Goal: Task Accomplishment & Management: Manage account settings

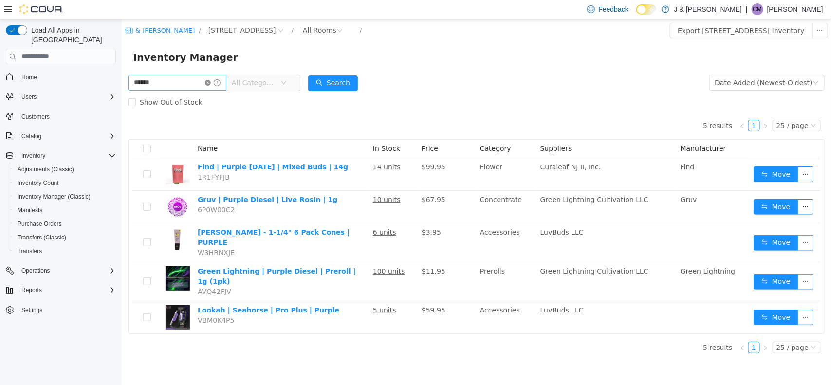
click at [210, 83] on icon "icon: close-circle" at bounding box center [207, 82] width 6 height 6
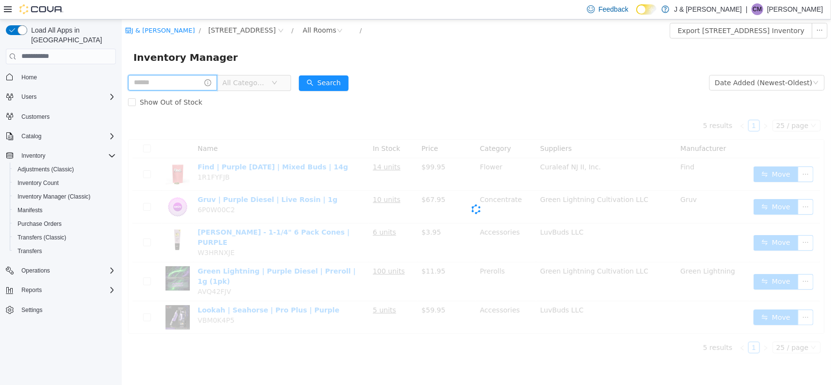
click at [194, 88] on input "text" at bounding box center [171, 82] width 89 height 16
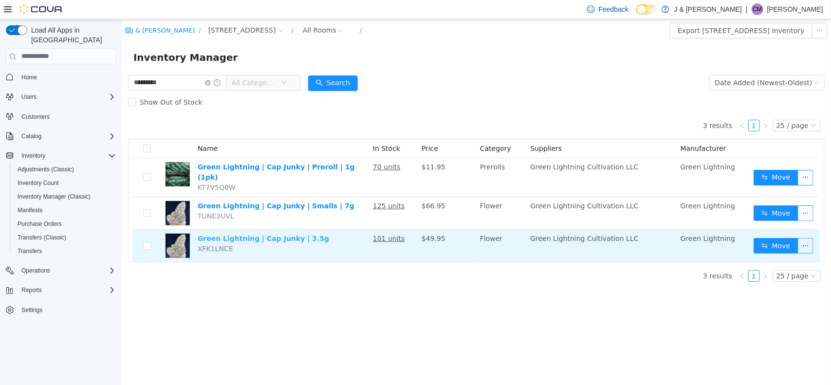
click at [282, 234] on link "Green Lightning | Cap Junky | 3.5g" at bounding box center [262, 238] width 131 height 8
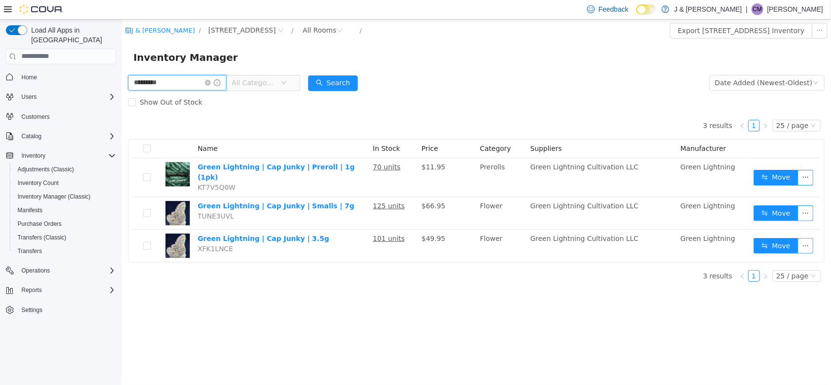
click at [178, 80] on input "*********" at bounding box center [176, 82] width 98 height 16
type input "*"
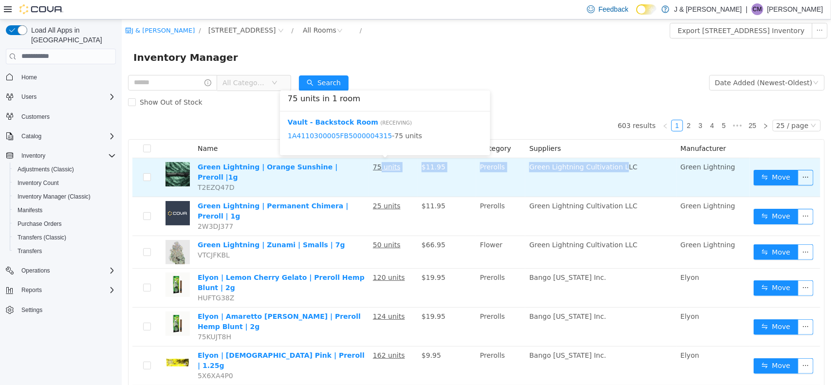
drag, startPoint x: 379, startPoint y: 165, endPoint x: 622, endPoint y: 183, distance: 243.9
click at [622, 183] on tr "Green Lightning | Orange Sunshine | Preroll |1g T2EZQ47D 75 units $11.95 Prerol…" at bounding box center [476, 177] width 688 height 39
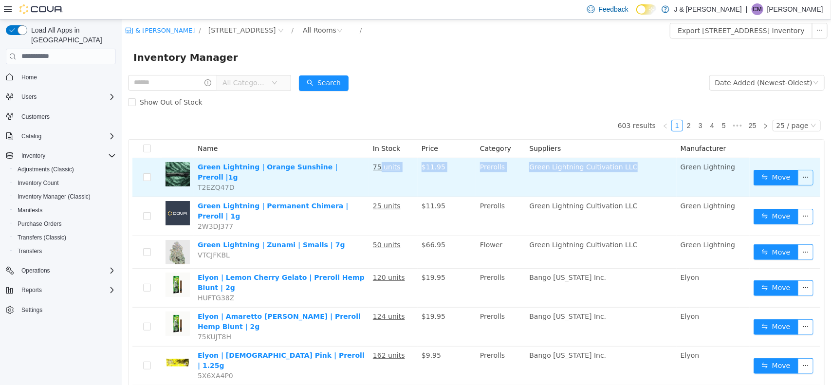
click at [797, 177] on button "button" at bounding box center [805, 177] width 16 height 16
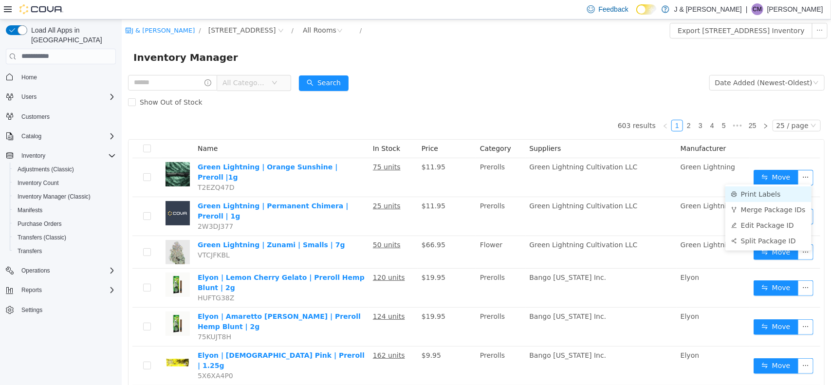
click at [787, 192] on li "Print Labels" at bounding box center [768, 194] width 86 height 16
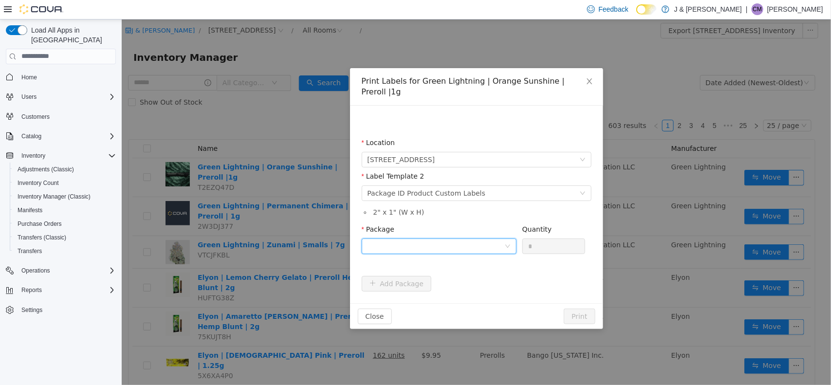
click at [479, 238] on div at bounding box center [435, 245] width 137 height 15
click at [480, 273] on li "1A4110300005FB5000004315" at bounding box center [438, 270] width 155 height 16
click at [591, 308] on button "Print" at bounding box center [578, 316] width 31 height 16
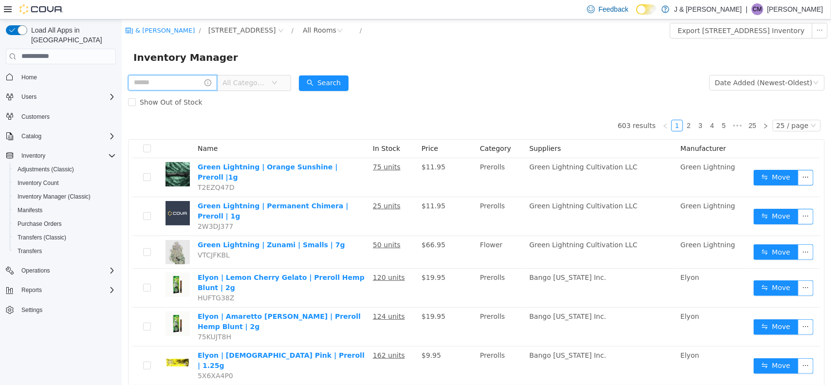
click at [203, 83] on input "text" at bounding box center [171, 82] width 89 height 16
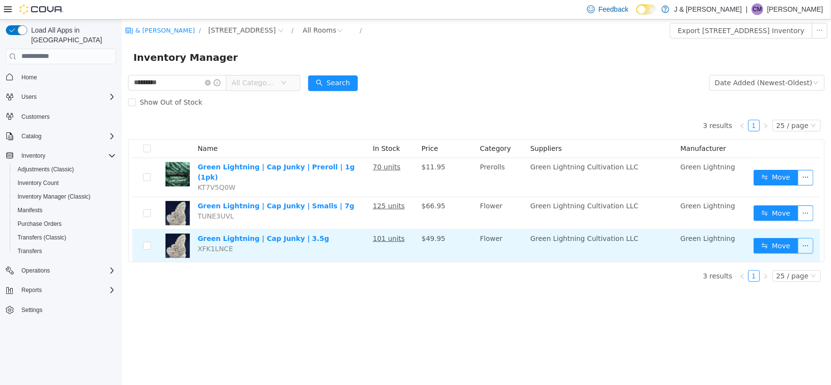
click at [801, 245] on button "button" at bounding box center [805, 245] width 16 height 16
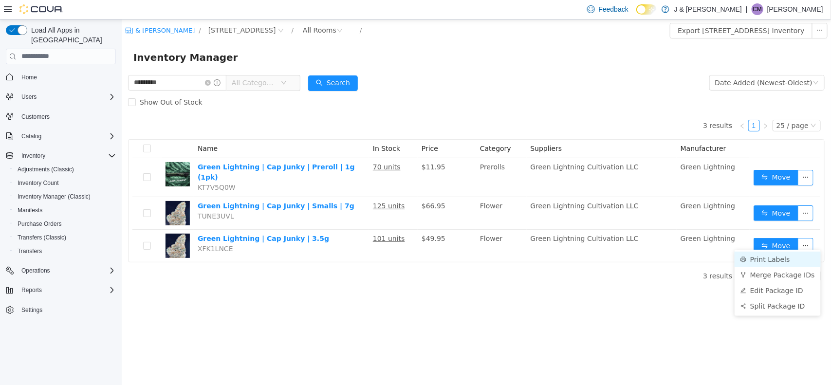
click at [783, 260] on li "Print Labels" at bounding box center [777, 259] width 86 height 16
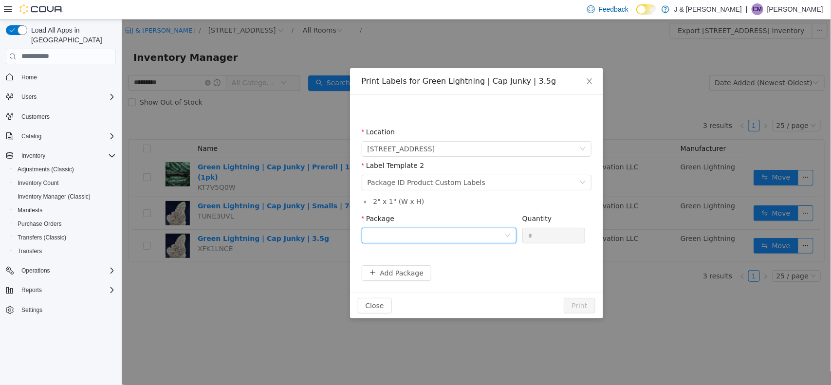
click at [490, 236] on div at bounding box center [435, 235] width 137 height 15
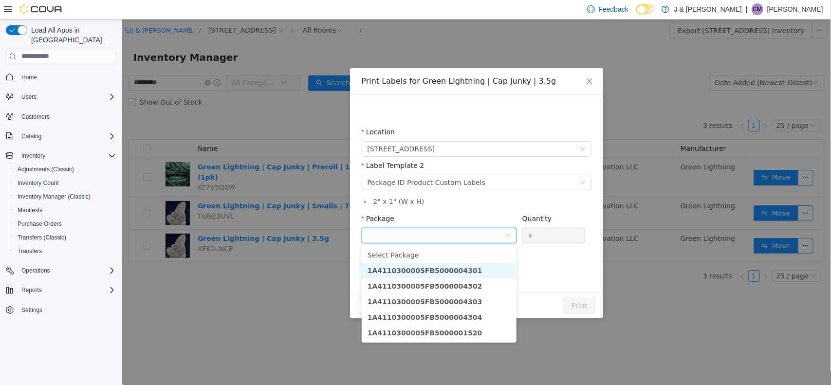
click at [481, 275] on li "1A4110300005FB5000004301" at bounding box center [438, 270] width 155 height 16
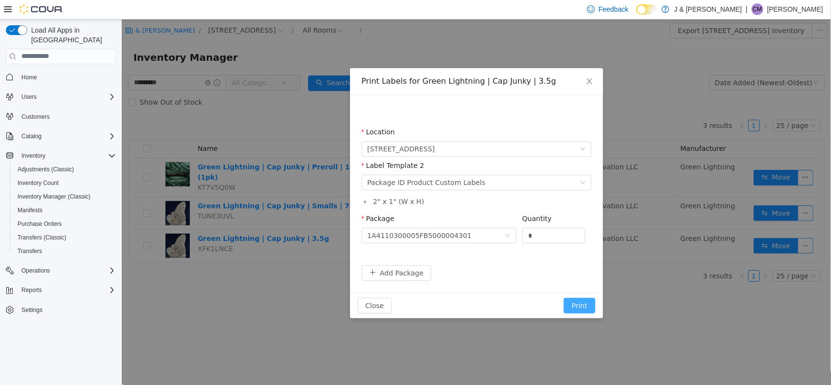
click at [582, 308] on button "Print" at bounding box center [578, 305] width 31 height 16
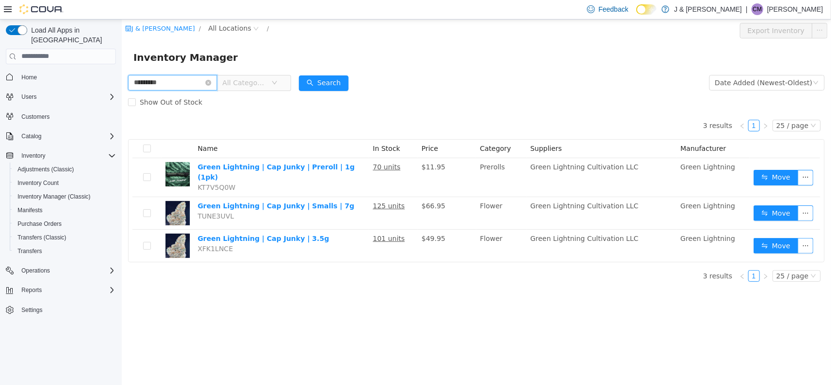
drag, startPoint x: 176, startPoint y: 87, endPoint x: 0, endPoint y: 83, distance: 176.2
click at [121, 83] on html "J & J Cannabis / All Locations / Export Inventory Inventory Manager ********* A…" at bounding box center [475, 201] width 709 height 365
type input "******"
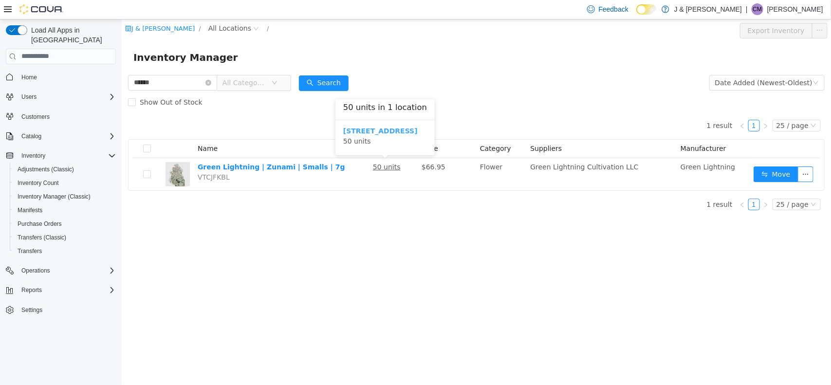
click at [370, 131] on b "3055 Route 23, Oak Ridge" at bounding box center [380, 131] width 74 height 8
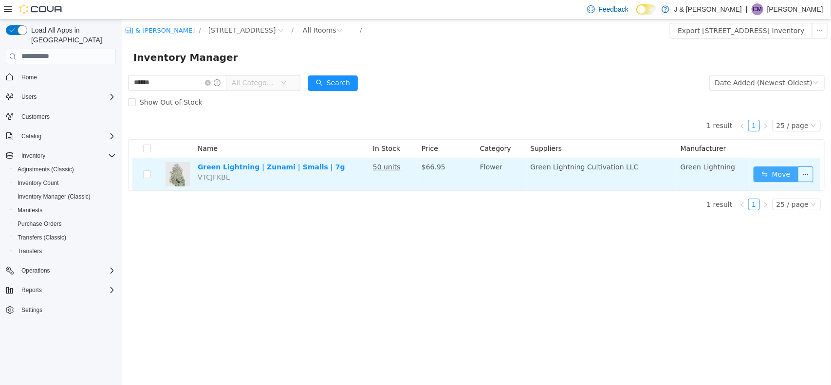
click at [781, 173] on button "Move" at bounding box center [775, 174] width 45 height 16
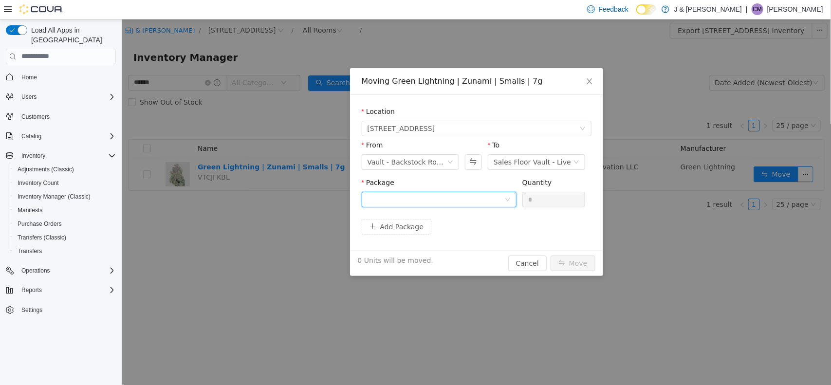
click at [465, 197] on div at bounding box center [435, 199] width 137 height 15
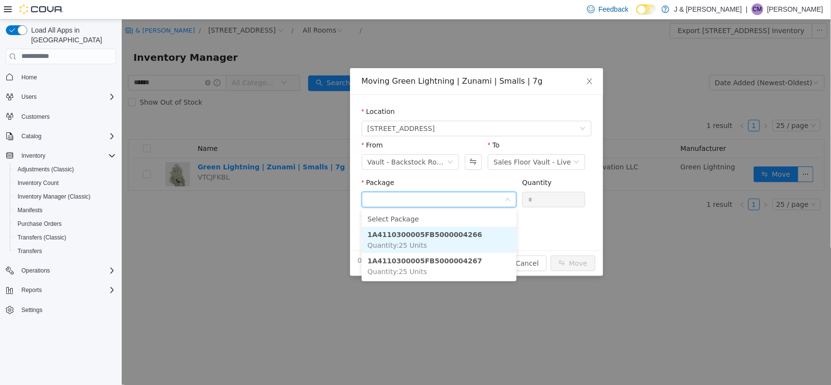
click at [457, 241] on li "1A4110300005FB5000004266 Quantity : 25 Units" at bounding box center [438, 239] width 155 height 26
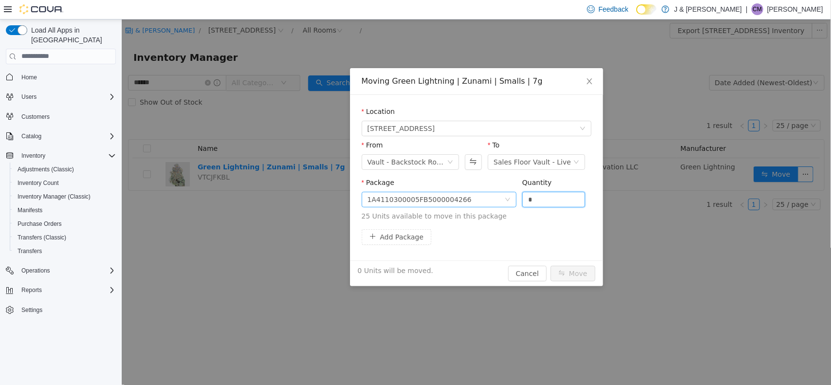
drag, startPoint x: 540, startPoint y: 202, endPoint x: 382, endPoint y: 193, distance: 157.5
click at [382, 193] on span "Package 1A4110300005FB5000004266 Quantity * 25 Units available to move in this …" at bounding box center [476, 199] width 230 height 43
type input "**"
click at [584, 278] on button "Move" at bounding box center [572, 273] width 45 height 16
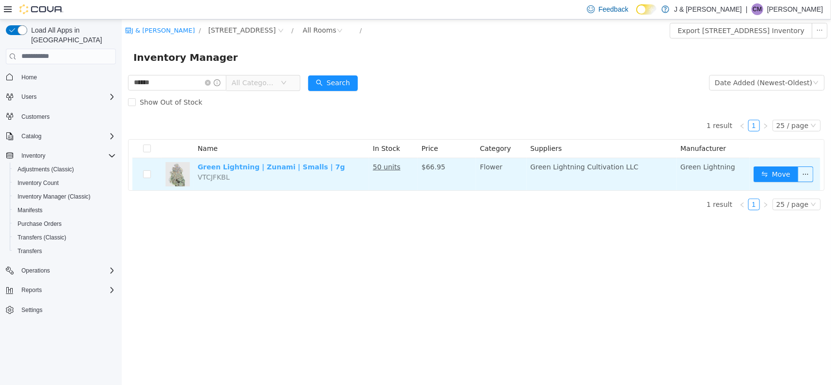
click at [239, 167] on link "Green Lightning | Zunami | Smalls | 7g" at bounding box center [270, 167] width 147 height 8
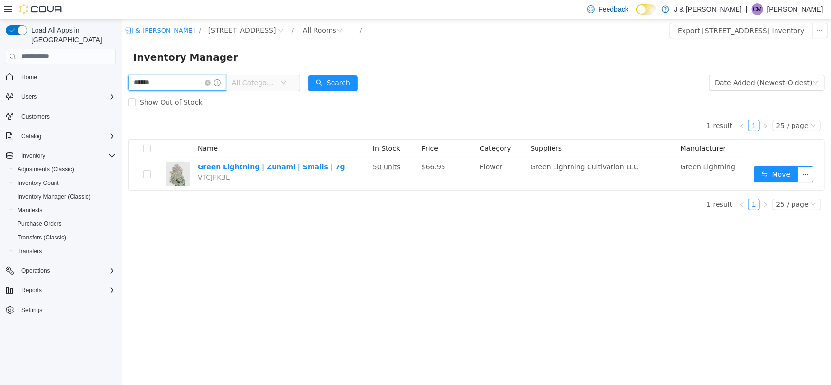
drag, startPoint x: 174, startPoint y: 83, endPoint x: 121, endPoint y: 86, distance: 52.6
click at [121, 67] on html "J & J Cannabis / 3055 Route 23, Oak Ridge / All Rooms / Export 3055 Route 23, O…" at bounding box center [475, 201] width 709 height 365
type input "*********"
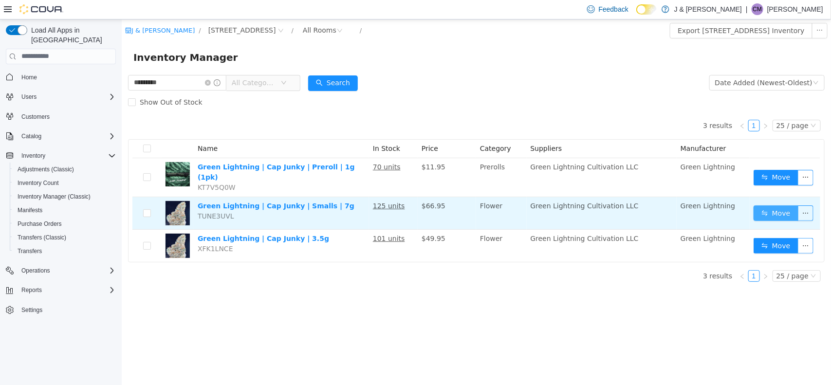
click at [773, 211] on button "Move" at bounding box center [775, 213] width 45 height 16
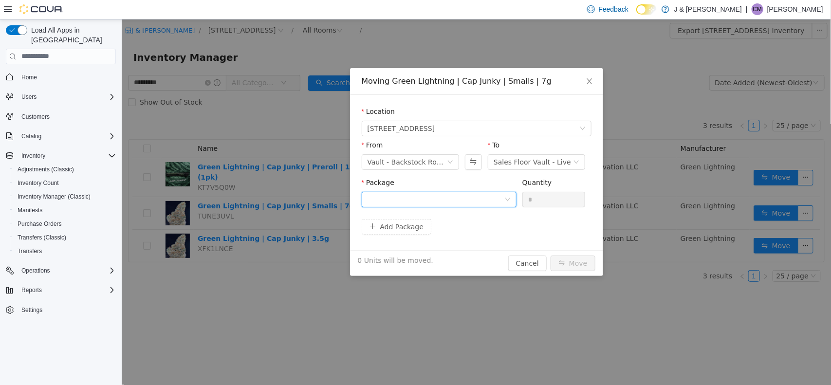
click at [468, 194] on div at bounding box center [435, 199] width 137 height 15
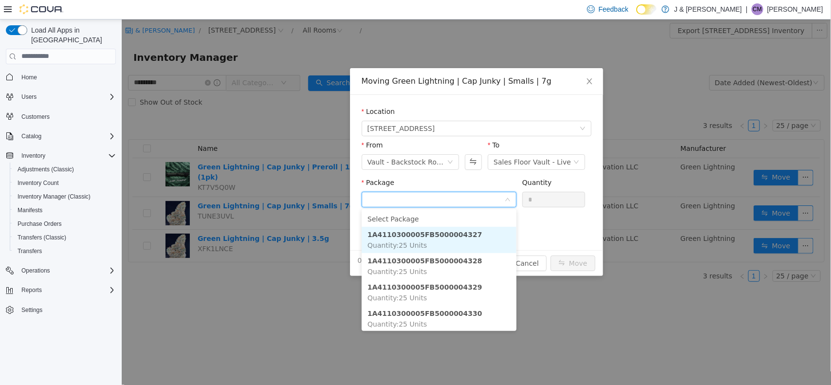
click at [453, 230] on strong "1A4110300005FB5000004327" at bounding box center [424, 234] width 115 height 8
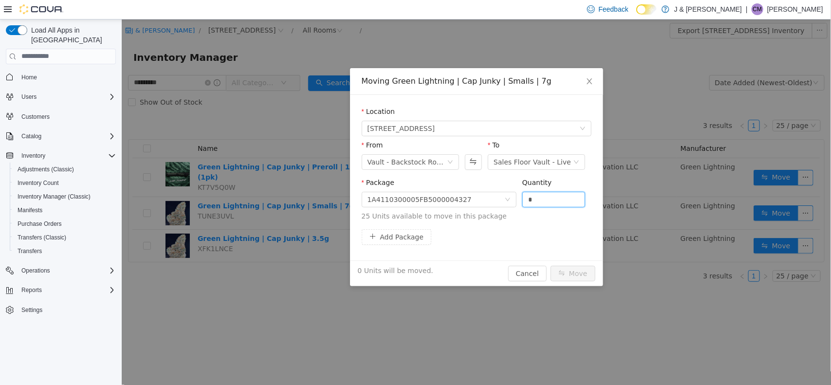
drag, startPoint x: 545, startPoint y: 198, endPoint x: 310, endPoint y: 238, distance: 239.0
click at [310, 238] on div "Moving Green Lightning | Cap Junky | Smalls | 7g Location 3055 Route 23, Oak Ri…" at bounding box center [475, 201] width 709 height 365
type input "**"
click at [567, 275] on button "Move" at bounding box center [572, 273] width 45 height 16
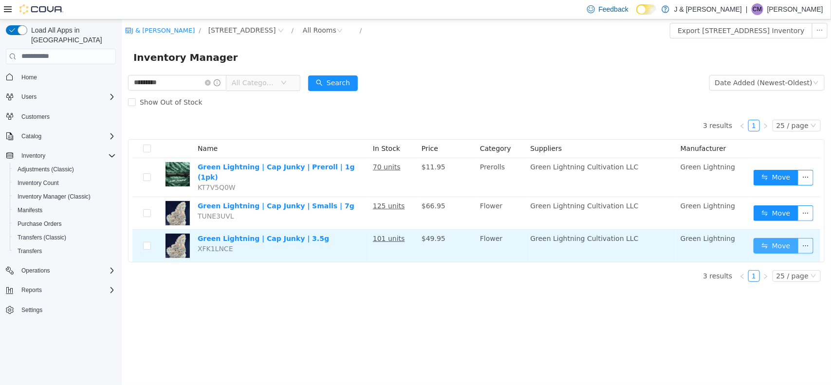
click at [773, 239] on button "Move" at bounding box center [775, 245] width 45 height 16
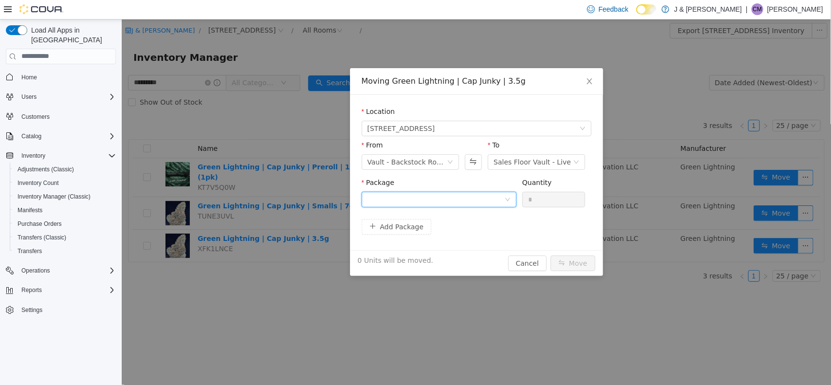
click at [423, 197] on div at bounding box center [435, 199] width 137 height 15
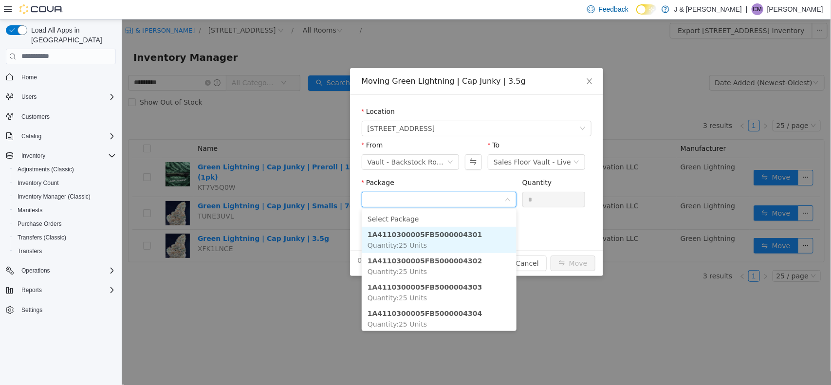
click at [442, 226] on li "1A4110300005FB5000004301 Quantity : 25 Units" at bounding box center [438, 239] width 155 height 26
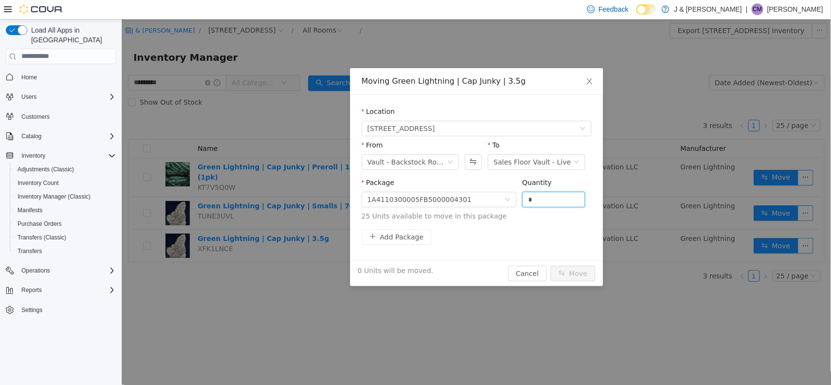
drag, startPoint x: 560, startPoint y: 197, endPoint x: 280, endPoint y: 161, distance: 282.6
click at [280, 161] on div "Moving Green Lightning | Cap Junky | 3.5g Location 3055 Route 23, Oak Ridge Fro…" at bounding box center [475, 201] width 709 height 365
type input "**"
click at [573, 275] on button "Move" at bounding box center [572, 273] width 45 height 16
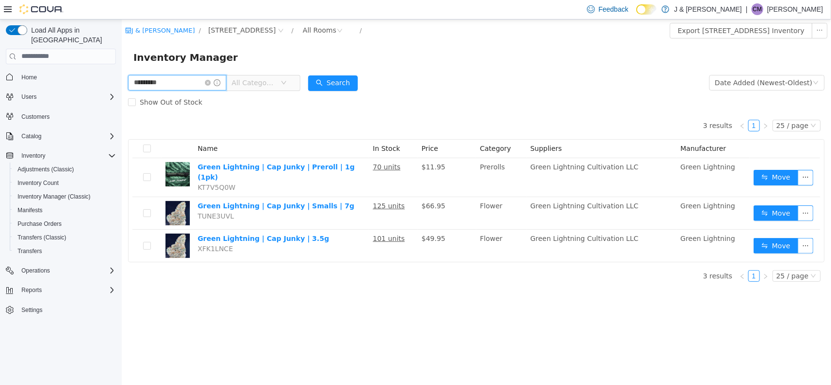
drag, startPoint x: 192, startPoint y: 85, endPoint x: 0, endPoint y: 155, distance: 204.8
click at [121, 155] on html "J & J Cannabis / 3055 Route 23, Oak Ridge / All Rooms / Export 3055 Route 23, O…" at bounding box center [475, 201] width 709 height 365
type input "******"
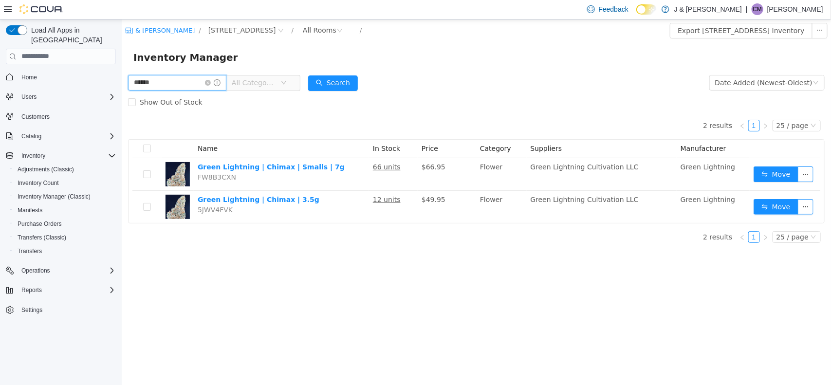
drag, startPoint x: 161, startPoint y: 85, endPoint x: 0, endPoint y: 151, distance: 174.8
click at [121, 151] on html "J & J Cannabis / 3055 Route 23, Oak Ridge / All Rooms / Export 3055 Route 23, O…" at bounding box center [475, 201] width 709 height 365
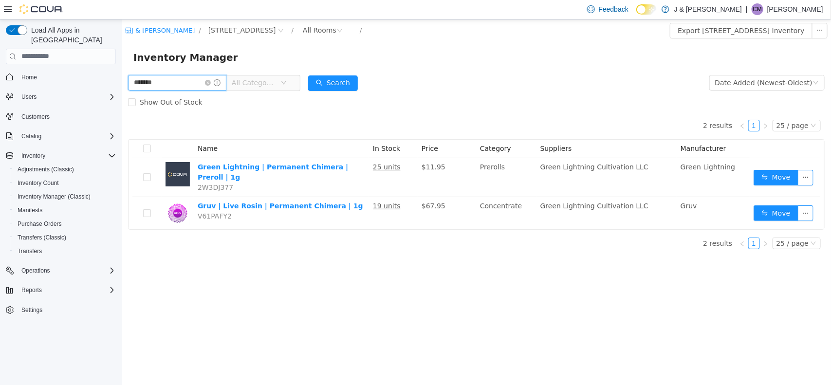
drag, startPoint x: 168, startPoint y: 85, endPoint x: 0, endPoint y: 108, distance: 169.8
click at [121, 108] on html "J & J Cannabis / 3055 Route 23, Oak Ridge / All Rooms / Export 3055 Route 23, O…" at bounding box center [475, 201] width 709 height 365
type input "**********"
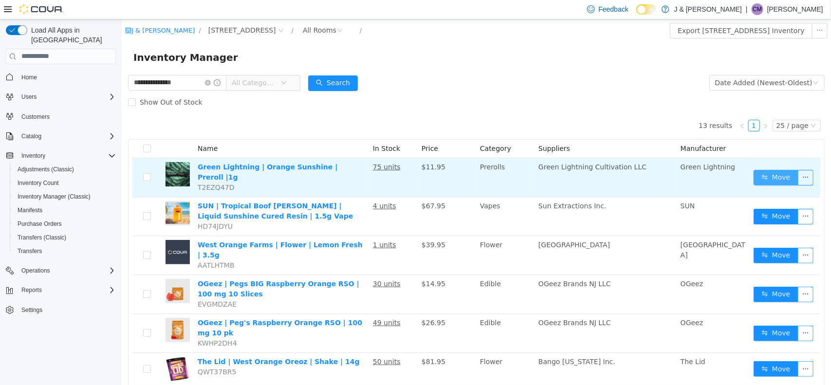
click at [774, 170] on button "Move" at bounding box center [775, 177] width 45 height 16
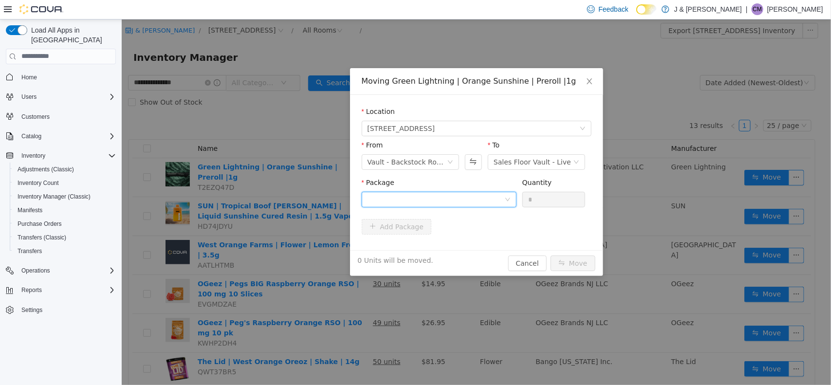
click at [442, 199] on div at bounding box center [435, 199] width 137 height 15
click at [429, 241] on li "1A4110300005FB5000004315 Quantity : 75 Units" at bounding box center [438, 239] width 155 height 26
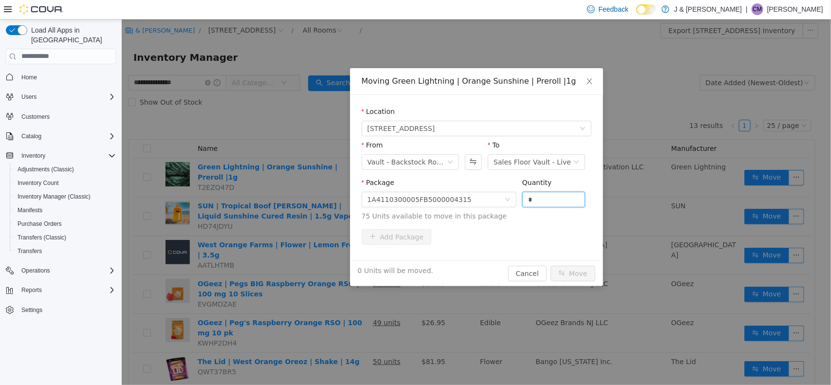
drag, startPoint x: 543, startPoint y: 202, endPoint x: 328, endPoint y: 214, distance: 214.9
click at [328, 214] on div "Moving Green Lightning | Orange Sunshine | Preroll |1g Location 3055 Route 23, …" at bounding box center [475, 201] width 709 height 365
type input "**"
click at [579, 272] on button "Move" at bounding box center [572, 273] width 45 height 16
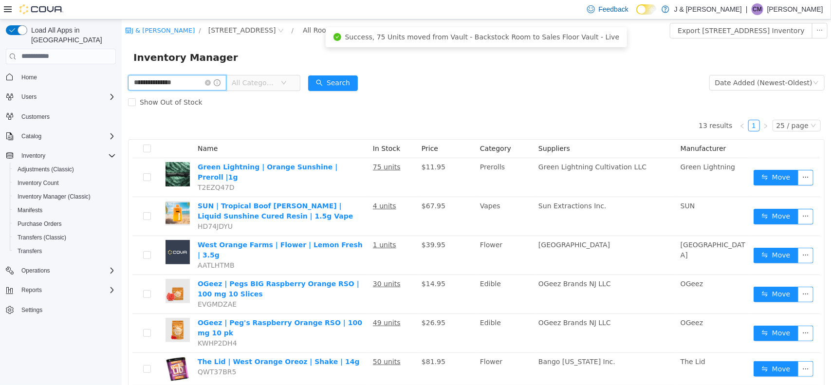
drag, startPoint x: 188, startPoint y: 83, endPoint x: 0, endPoint y: 85, distance: 188.8
click at [121, 85] on html "**********" at bounding box center [475, 201] width 709 height 365
type input "**********"
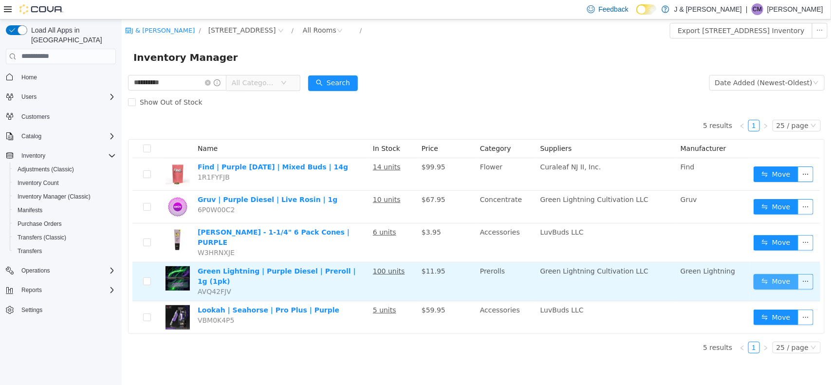
click at [783, 273] on button "Move" at bounding box center [775, 281] width 45 height 16
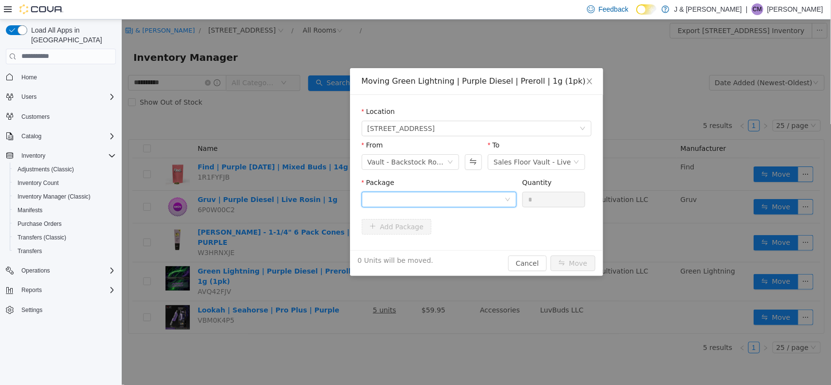
click at [427, 199] on div at bounding box center [435, 199] width 137 height 15
click at [433, 236] on strong "1A4110300005FB5000004316" at bounding box center [424, 234] width 115 height 8
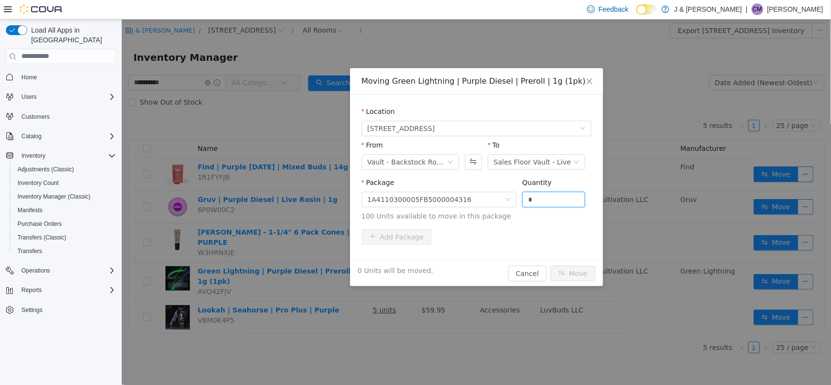
drag, startPoint x: 545, startPoint y: 199, endPoint x: 302, endPoint y: 198, distance: 242.8
click at [302, 198] on div "Moving Green Lightning | Purple Diesel | Preroll | 1g (1pk) Location 3055 Route…" at bounding box center [475, 201] width 709 height 365
type input "***"
click at [581, 274] on button "Move" at bounding box center [572, 273] width 45 height 16
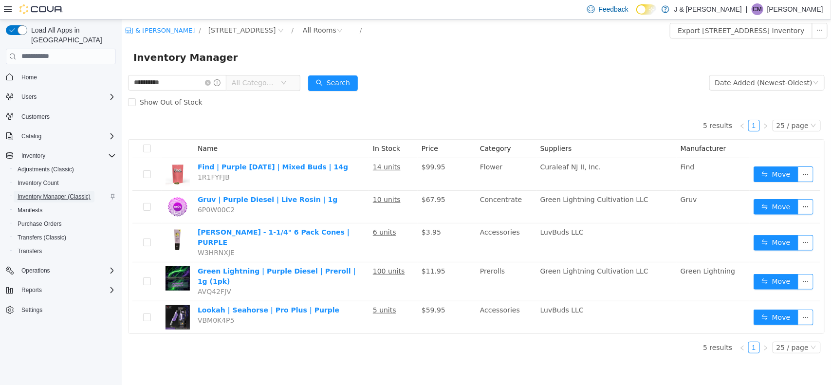
click at [83, 193] on span "Inventory Manager (Classic)" at bounding box center [54, 197] width 73 height 8
click at [51, 193] on span "Inventory Manager (Classic)" at bounding box center [54, 197] width 73 height 8
drag, startPoint x: 195, startPoint y: 83, endPoint x: 3, endPoint y: 83, distance: 191.2
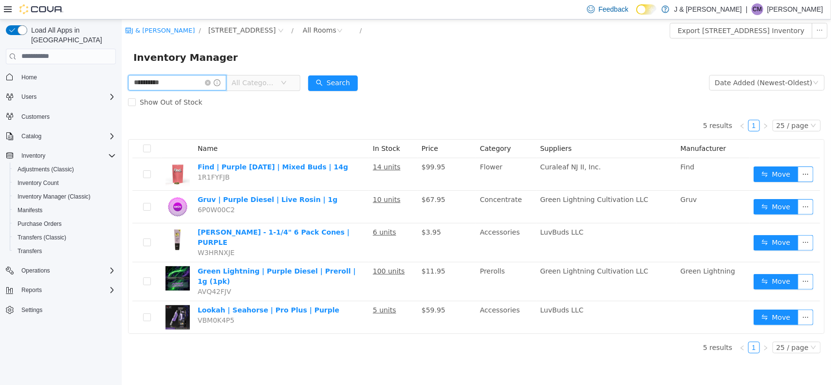
click at [121, 83] on html "**********" at bounding box center [475, 201] width 709 height 365
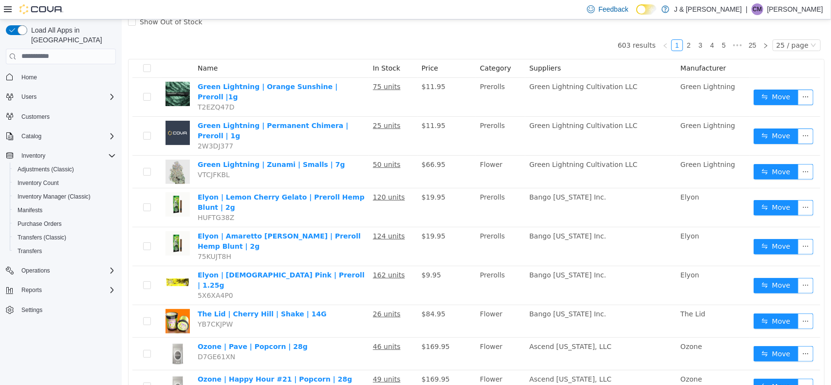
scroll to position [74, 0]
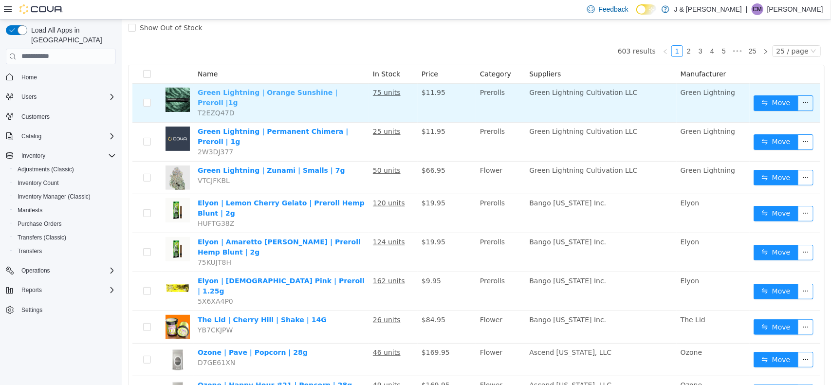
click at [270, 91] on link "Green Lightning | Orange Sunshine | Preroll |1g" at bounding box center [267, 97] width 140 height 18
drag, startPoint x: 353, startPoint y: 91, endPoint x: 194, endPoint y: 92, distance: 159.1
click at [194, 92] on td "Green Lightning | Orange Sunshine | Preroll |1g T2EZQ47D" at bounding box center [280, 102] width 175 height 39
copy link "Green Lightning | Orange Sunshine | Preroll |1g"
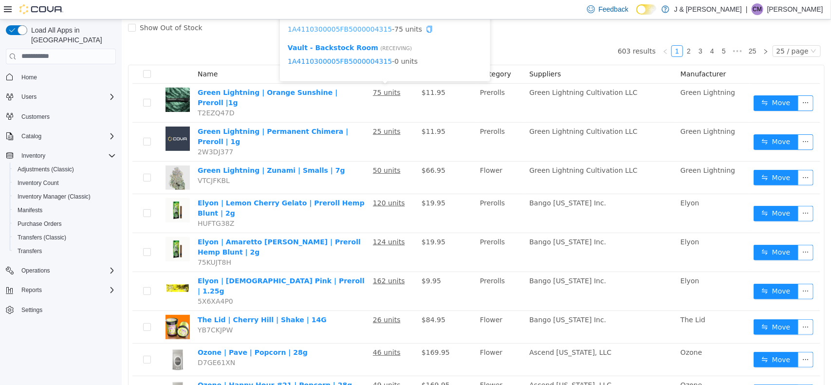
click at [362, 28] on link "1A4110300005FB5000004315" at bounding box center [339, 29] width 104 height 8
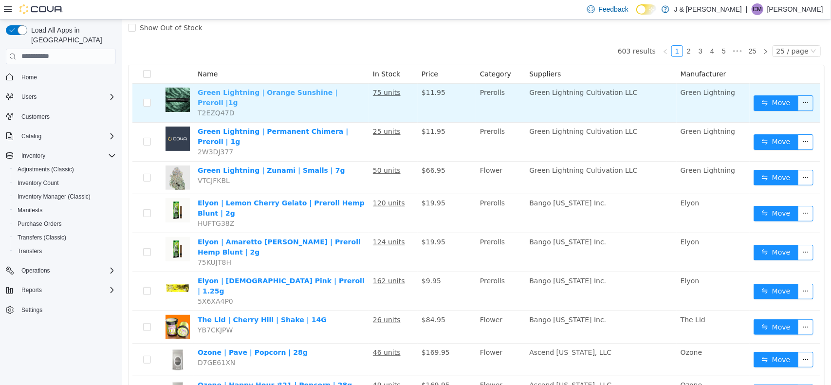
click at [260, 89] on link "Green Lightning | Orange Sunshine | Preroll |1g" at bounding box center [267, 97] width 140 height 18
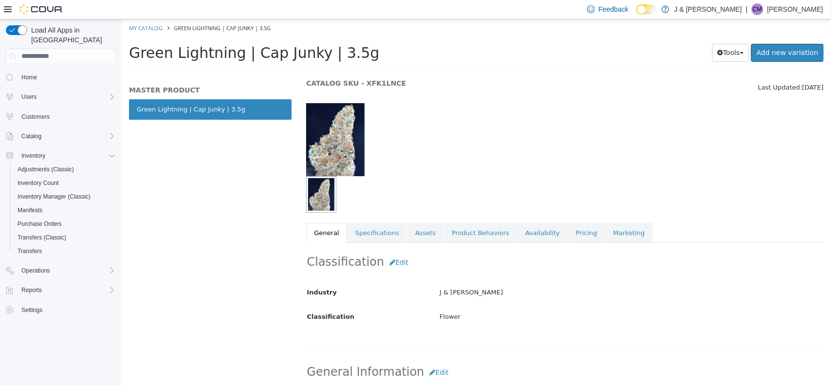
scroll to position [32, 0]
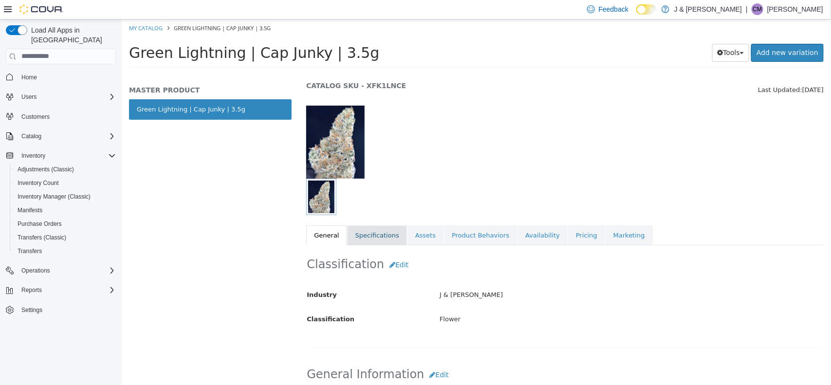
click at [363, 226] on link "Specifications" at bounding box center [375, 235] width 59 height 20
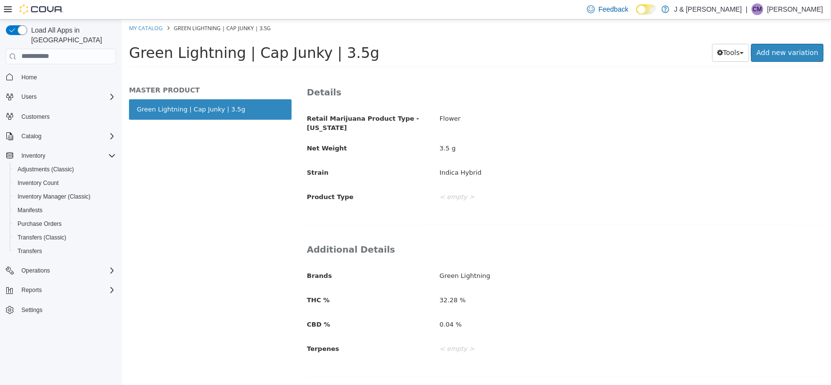
scroll to position [236, 0]
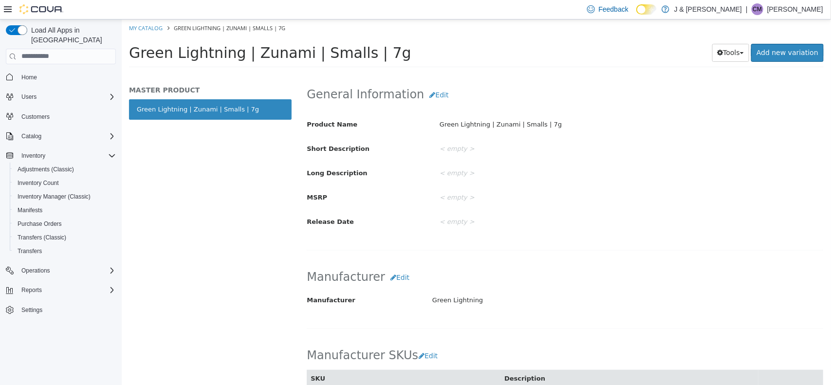
scroll to position [314, 0]
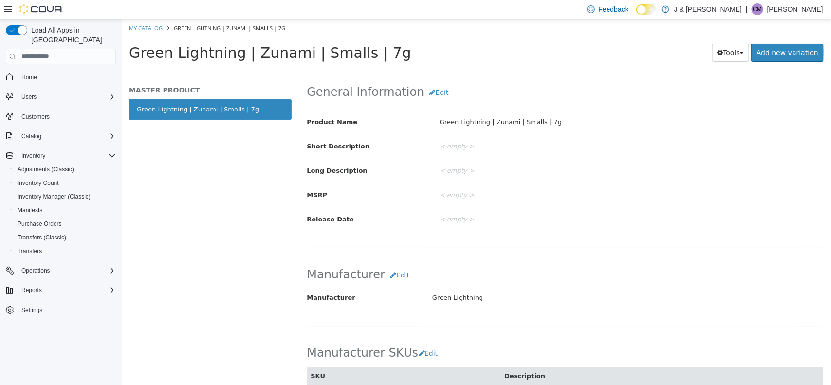
drag, startPoint x: 830, startPoint y: 120, endPoint x: 830, endPoint y: 68, distance: 51.6
click at [830, 68] on div "My Catalog Green Lightning | Zunami | Smalls | 7g Green Lightning | Zunami | Sm…" at bounding box center [475, 46] width 709 height 54
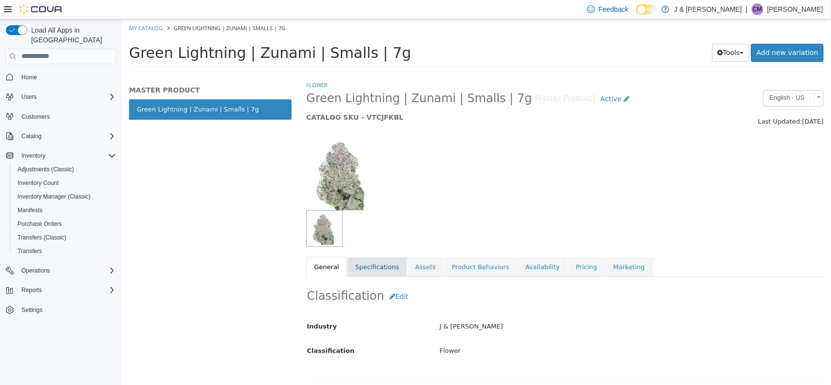
click at [373, 272] on link "Specifications" at bounding box center [375, 266] width 59 height 20
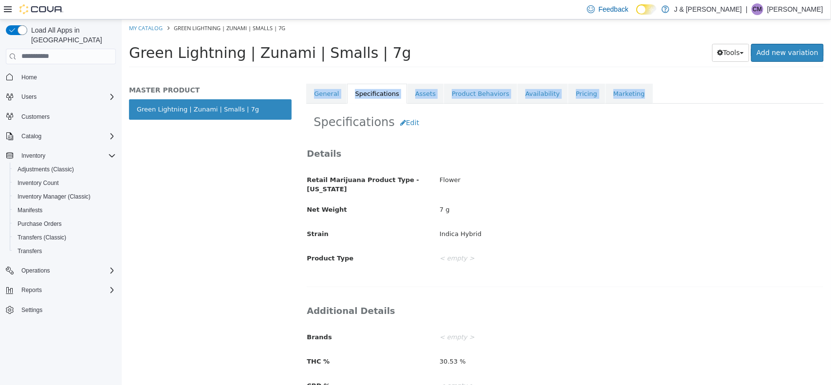
scroll to position [179, 0]
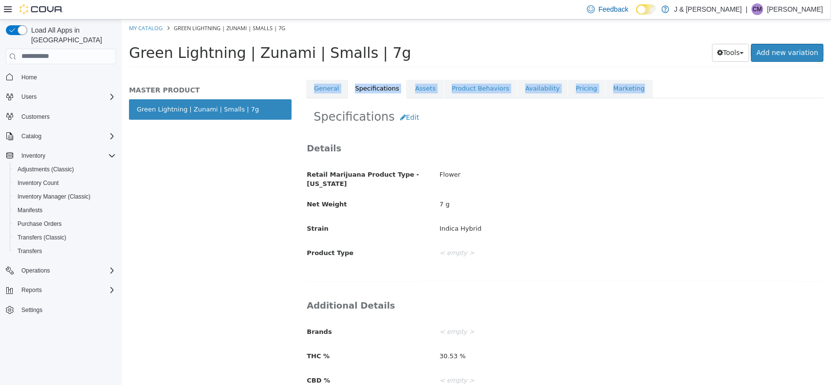
drag, startPoint x: 830, startPoint y: 177, endPoint x: 830, endPoint y: 271, distance: 93.4
click at [830, 271] on div "Flower Green Lightning | Zunami | Smalls | 7g [Master Product] Active CATALOG S…" at bounding box center [564, 232] width 532 height 305
click at [528, 194] on div "Retail Marijuana Product Type - New Jersey Flower Net Weight 7 g Strain Indica …" at bounding box center [564, 213] width 516 height 95
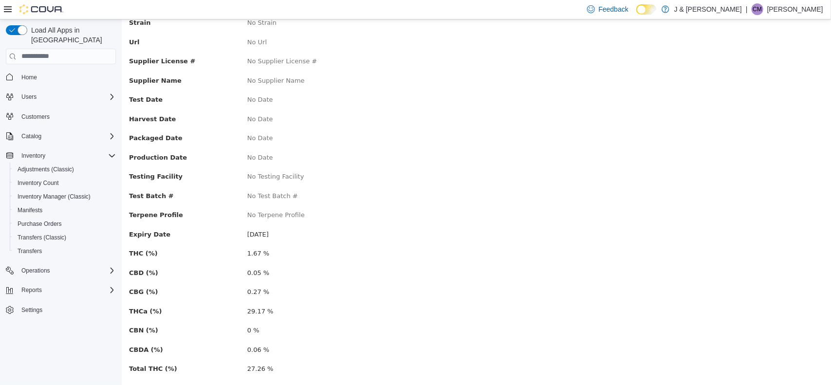
scroll to position [132, 0]
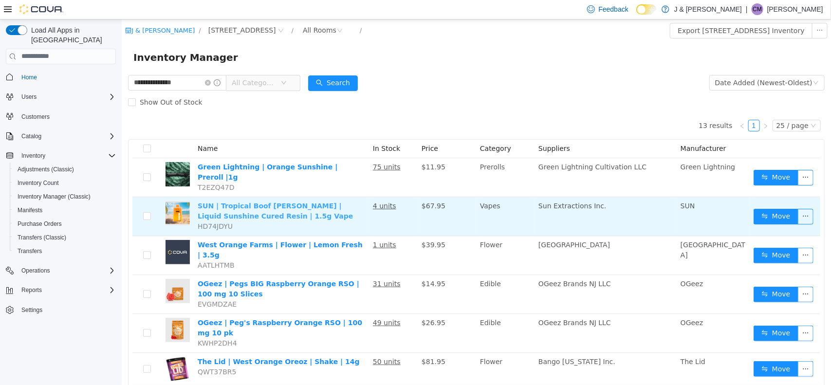
click at [280, 201] on link "SUN | Tropical Boof Berry | Liquid Sunshine Cured Resin | 1.5g Vape" at bounding box center [274, 210] width 155 height 18
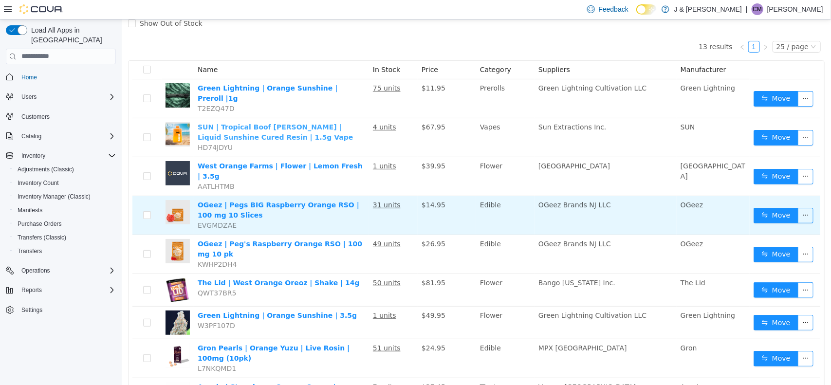
scroll to position [88, 0]
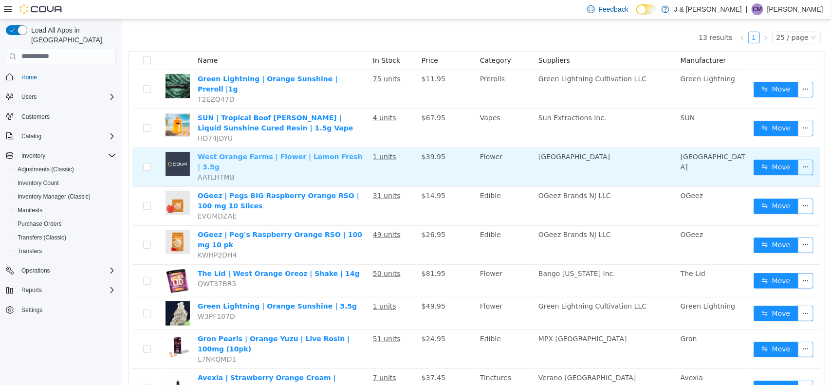
click at [268, 152] on link "West Orange Farms | Flower | Lemon Fresh | 3.5g" at bounding box center [279, 161] width 165 height 18
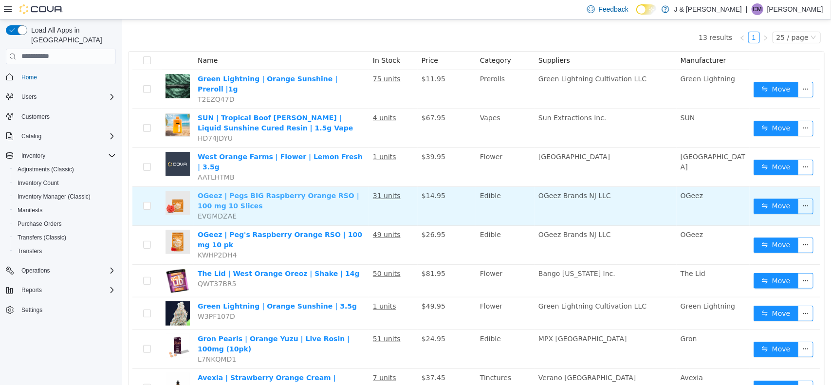
click at [327, 191] on link "OGeez | Pegs BIG Raspberry Orange RSO | 100 mg 10 Slices" at bounding box center [278, 200] width 162 height 18
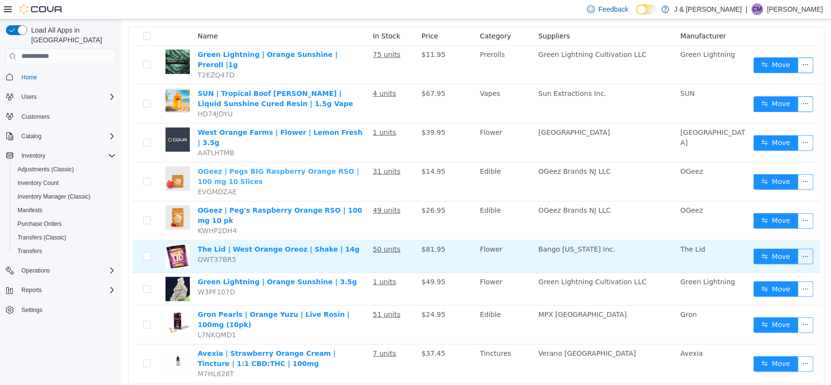
scroll to position [113, 0]
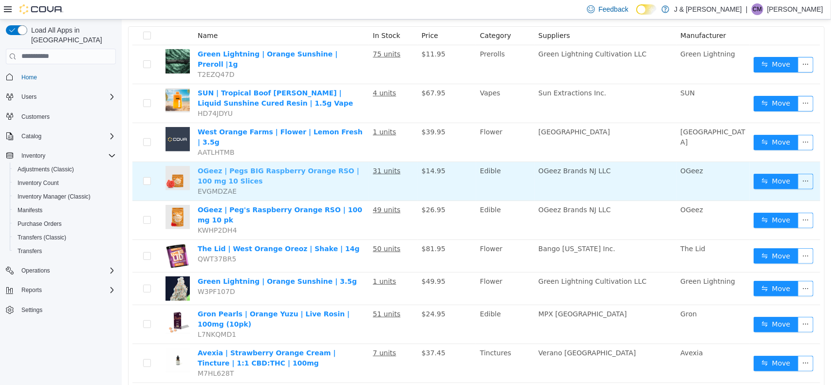
click at [266, 166] on link "OGeez | Pegs BIG Raspberry Orange RSO | 100 mg 10 Slices" at bounding box center [278, 175] width 162 height 18
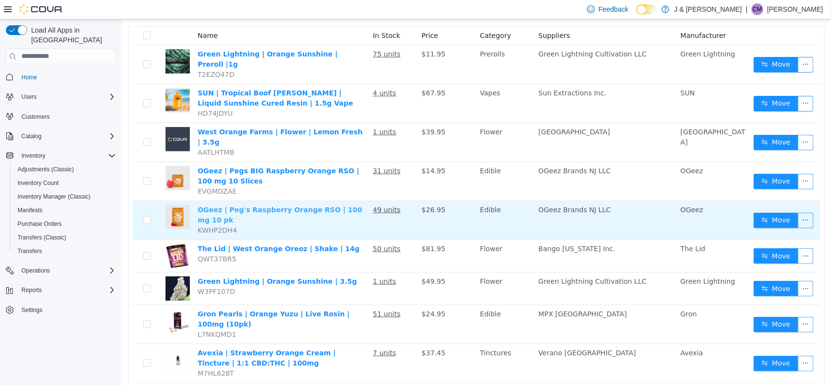
click at [350, 205] on link "OGeez | Peg's Raspberry Orange RSO | 100 mg 10 pk" at bounding box center [279, 214] width 164 height 18
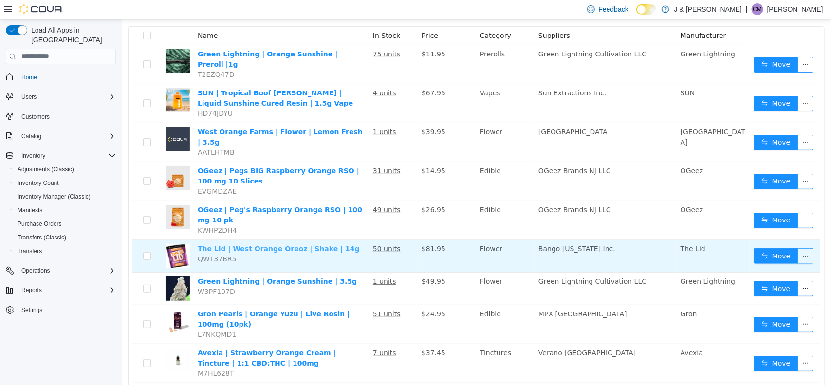
click at [248, 244] on link "The Lid | West Orange Oreoz | Shake | 14g" at bounding box center [278, 248] width 162 height 8
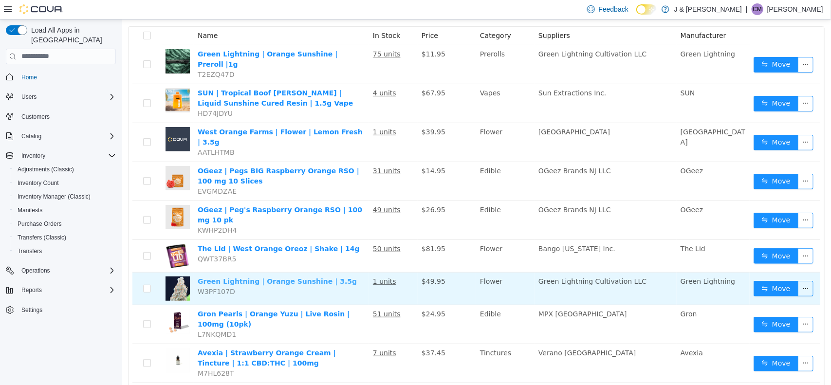
click at [263, 277] on link "Green Lightning | Orange Sunshine | 3.5g" at bounding box center [276, 281] width 159 height 8
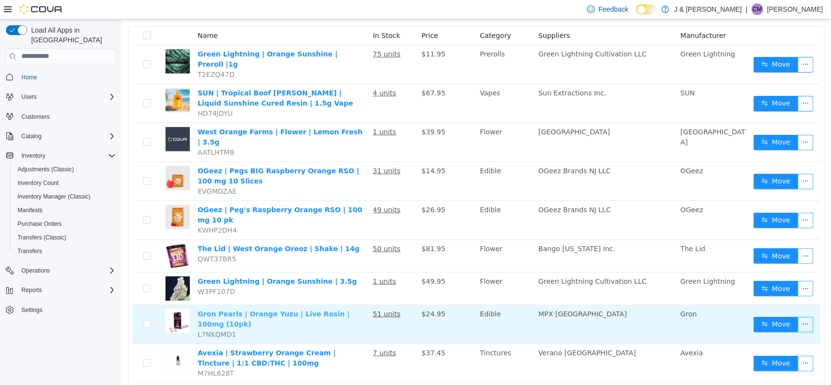
click at [271, 309] on link "Gron Pearls | Orange Yuzu | Live Rosin | 100mg (10pk)" at bounding box center [273, 318] width 152 height 18
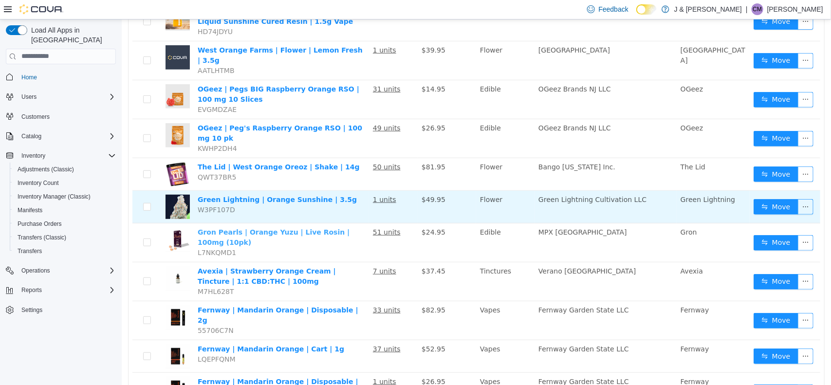
scroll to position [195, 0]
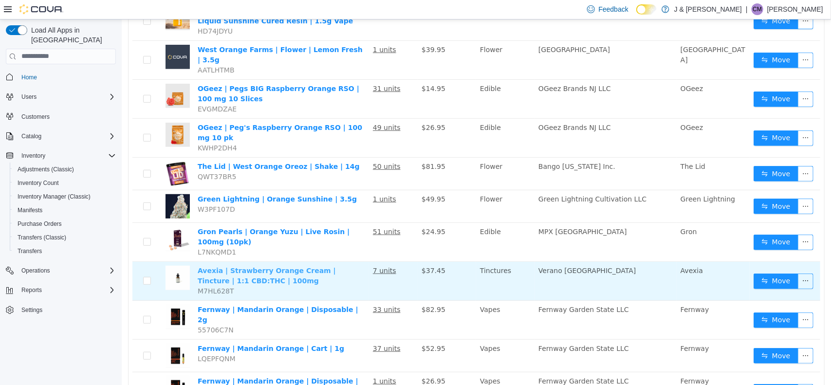
click at [311, 266] on link "Avexia | Strawberry Orange Cream | Tincture | 1:1 CBD:THC | 100mg" at bounding box center [266, 275] width 138 height 18
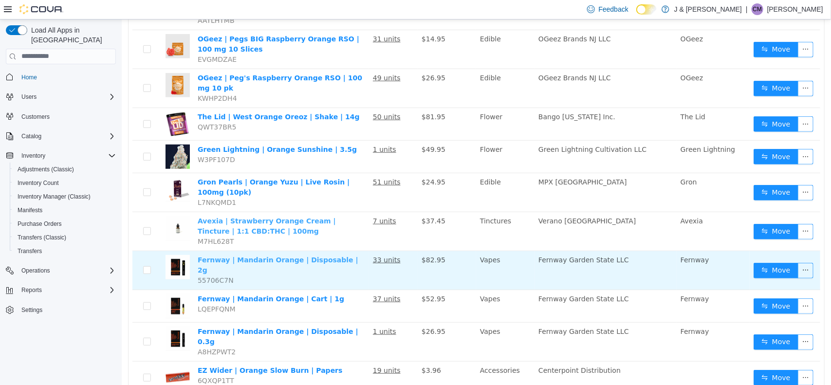
scroll to position [0, 0]
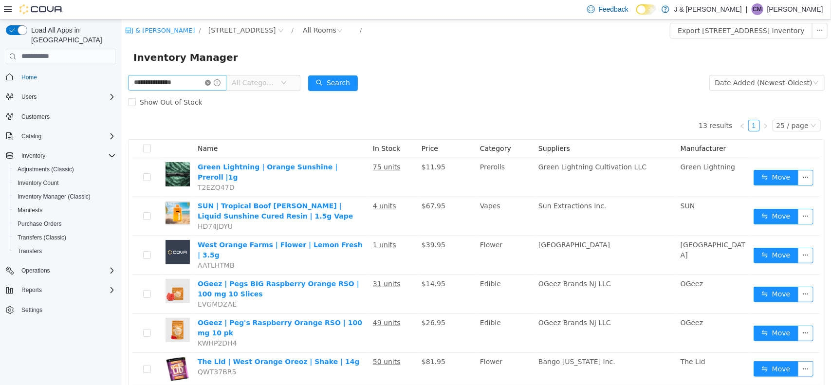
click at [210, 82] on icon "icon: close-circle" at bounding box center [207, 82] width 6 height 6
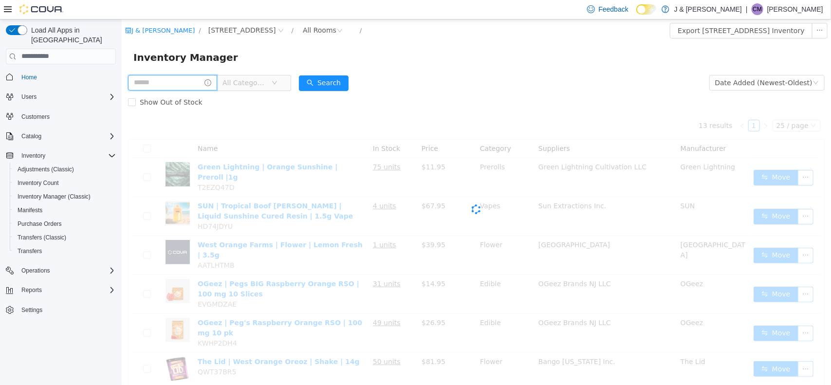
click at [200, 82] on input "text" at bounding box center [171, 82] width 89 height 16
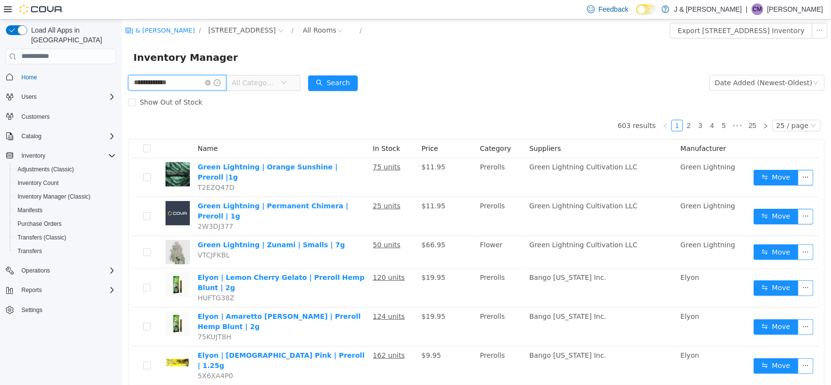
type input "**********"
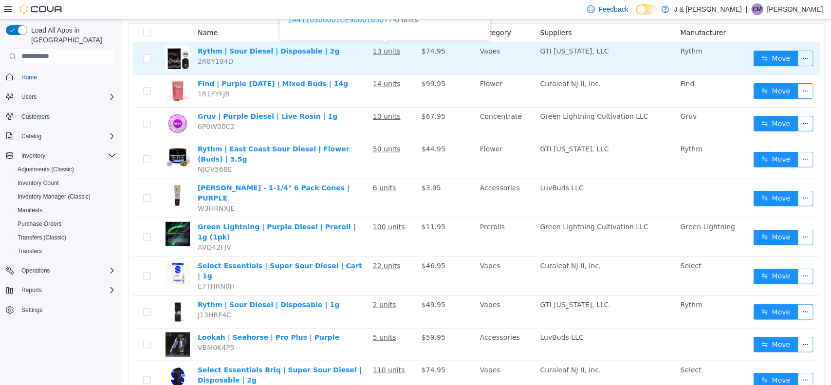
scroll to position [117, 0]
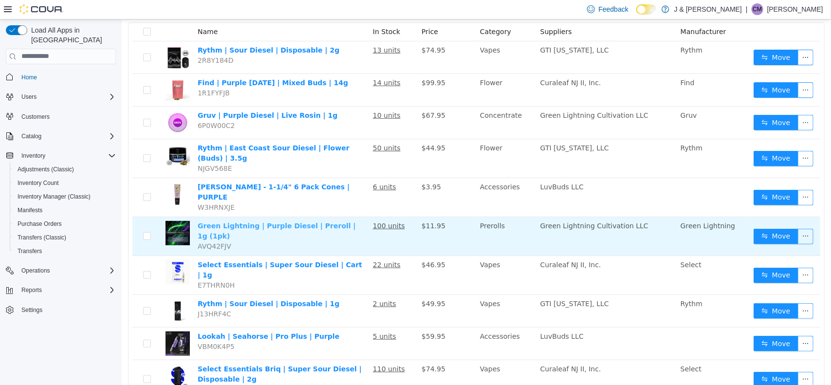
click at [317, 221] on link "Green Lightning | Purple Diesel | Preroll | 1g (1pk)" at bounding box center [276, 230] width 158 height 18
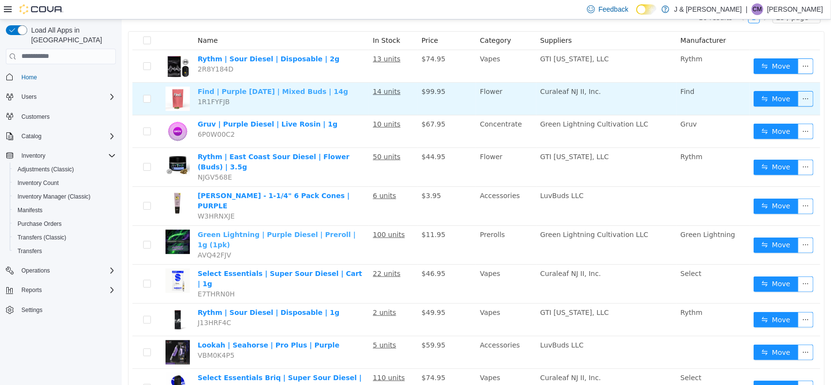
scroll to position [109, 0]
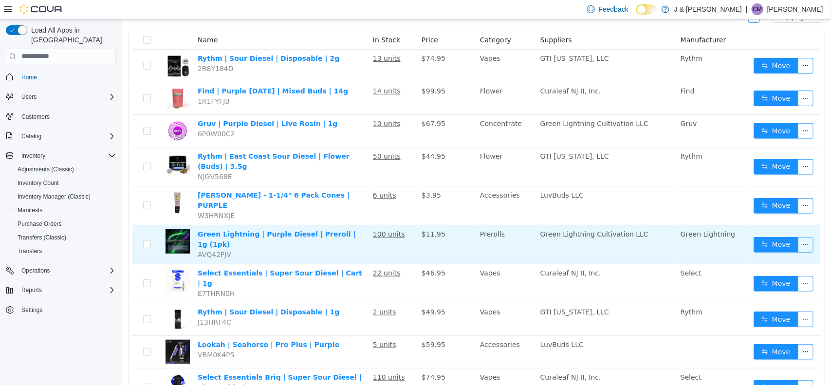
click at [797, 236] on button "button" at bounding box center [805, 244] width 16 height 16
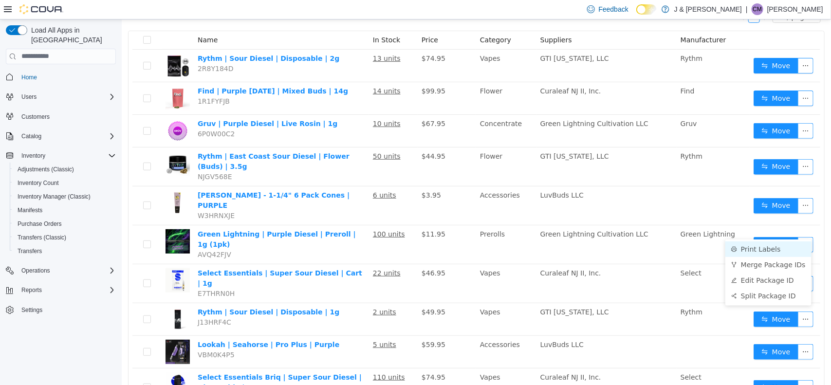
click at [789, 251] on li "Print Labels" at bounding box center [768, 249] width 86 height 16
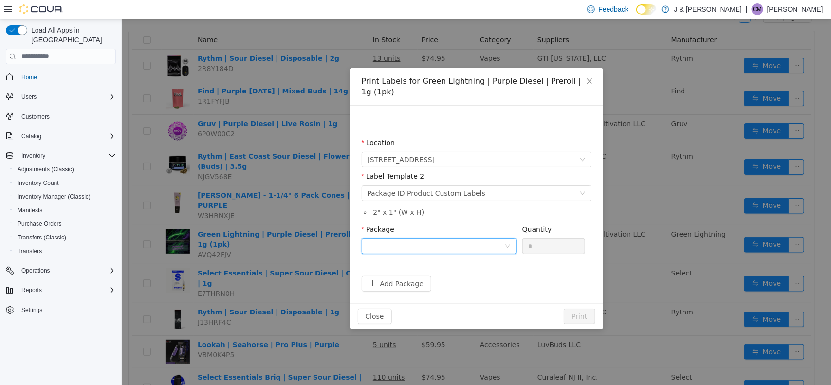
click at [495, 251] on div at bounding box center [435, 245] width 137 height 15
click at [479, 279] on li "1A4110300005FB5000004316" at bounding box center [438, 281] width 155 height 16
click at [580, 313] on button "Print" at bounding box center [578, 316] width 31 height 16
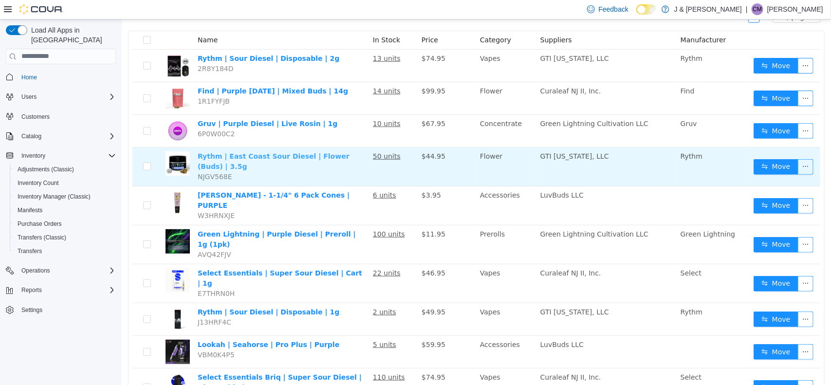
scroll to position [0, 0]
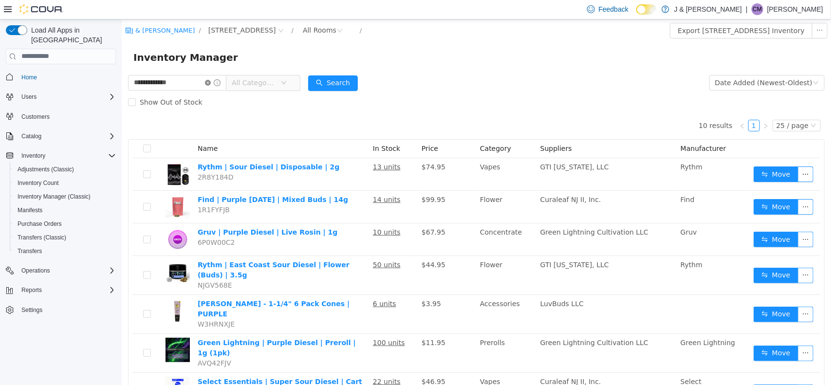
click at [210, 84] on icon "icon: close-circle" at bounding box center [207, 82] width 6 height 6
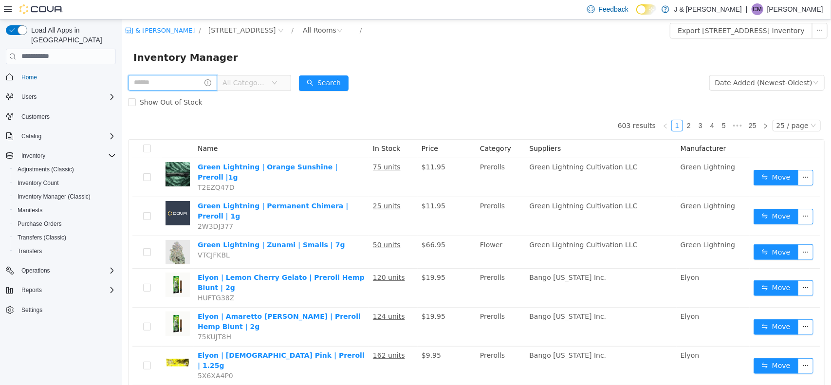
click at [171, 78] on input "text" at bounding box center [171, 82] width 89 height 16
type input "**********"
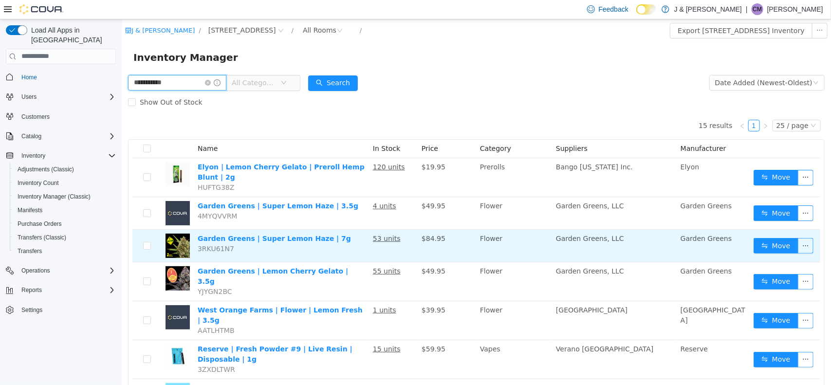
scroll to position [11, 0]
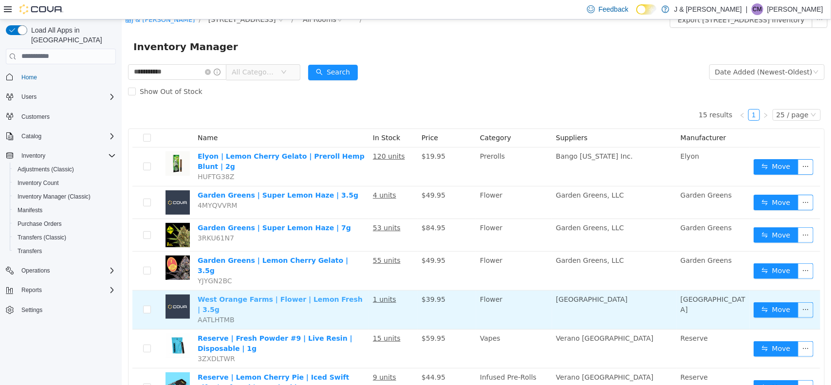
click at [326, 295] on link "West Orange Farms | Flower | Lemon Fresh | 3.5g" at bounding box center [279, 304] width 165 height 18
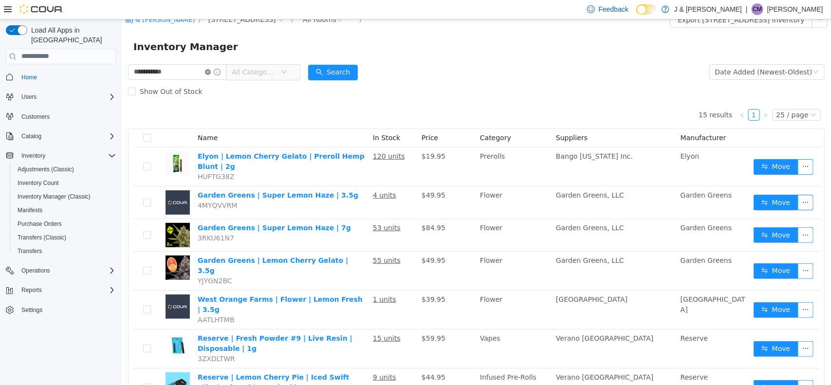
click at [210, 70] on icon "icon: close-circle" at bounding box center [207, 72] width 6 height 6
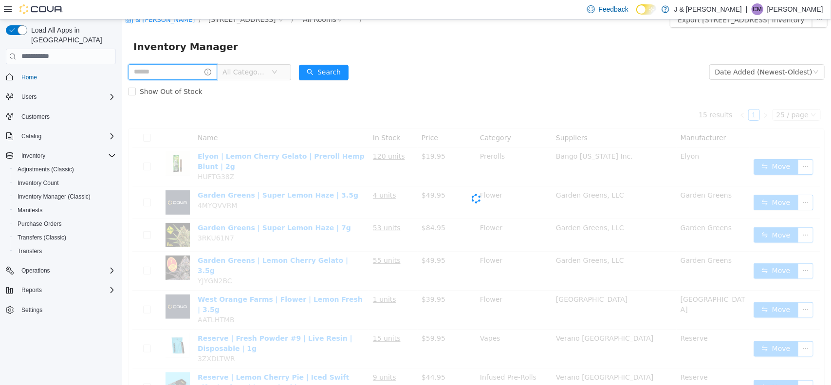
click at [200, 72] on input "text" at bounding box center [171, 72] width 89 height 16
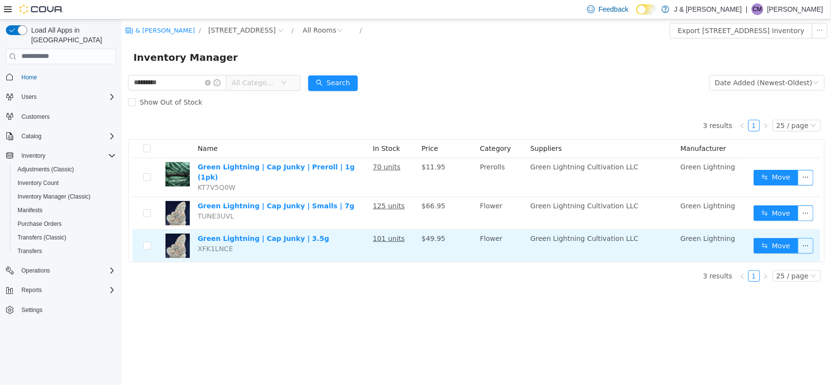
click at [805, 242] on button "button" at bounding box center [805, 245] width 16 height 16
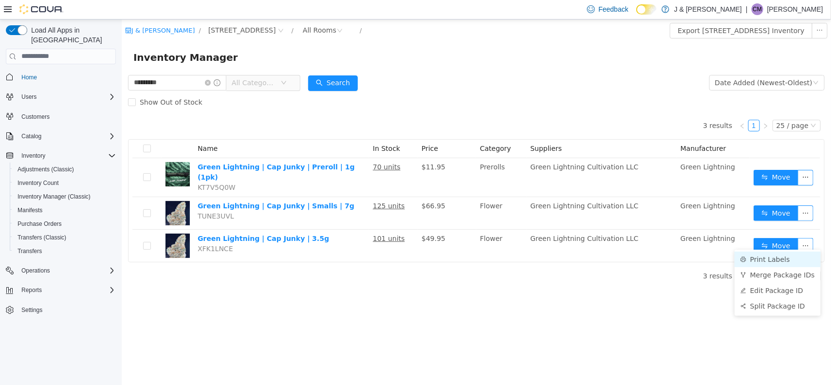
click at [783, 256] on li "Print Labels" at bounding box center [777, 259] width 86 height 16
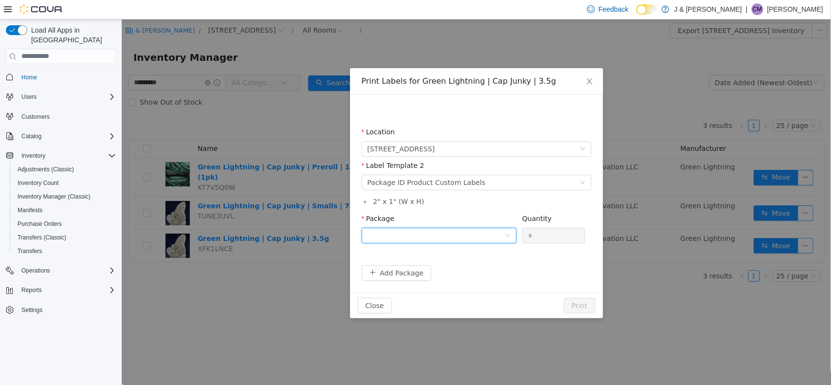
click at [488, 236] on div at bounding box center [435, 235] width 137 height 15
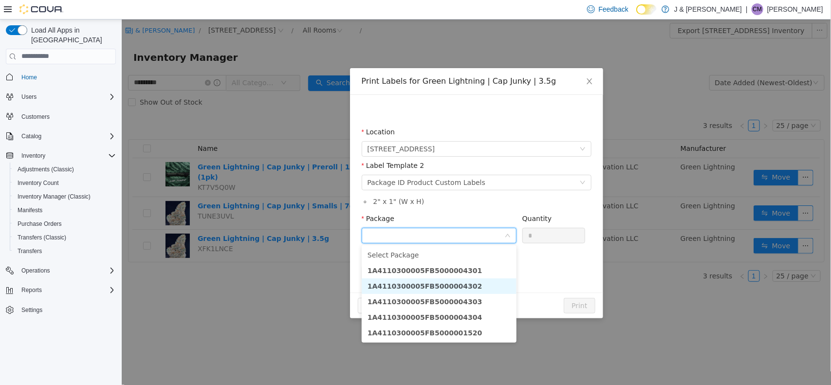
click at [487, 281] on li "1A4110300005FB5000004302" at bounding box center [438, 286] width 155 height 16
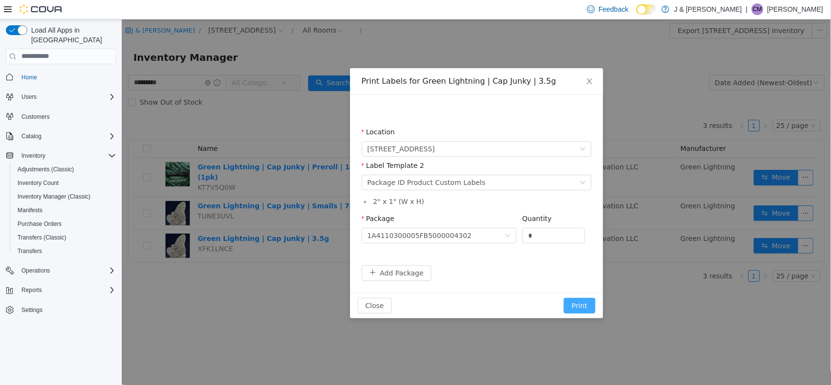
click at [577, 304] on button "Print" at bounding box center [578, 305] width 31 height 16
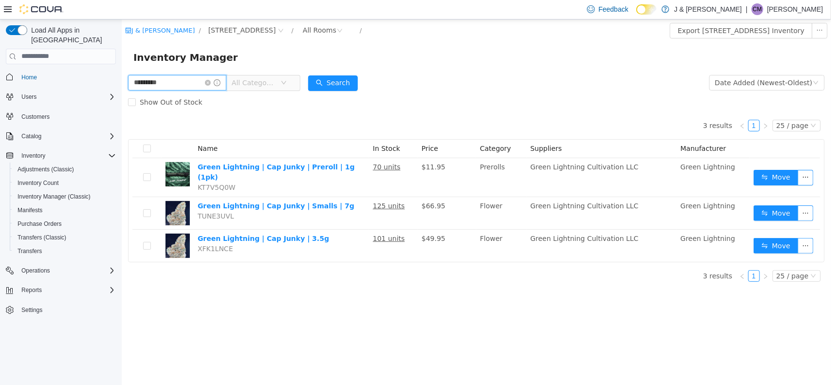
click at [200, 85] on input "*********" at bounding box center [176, 82] width 98 height 16
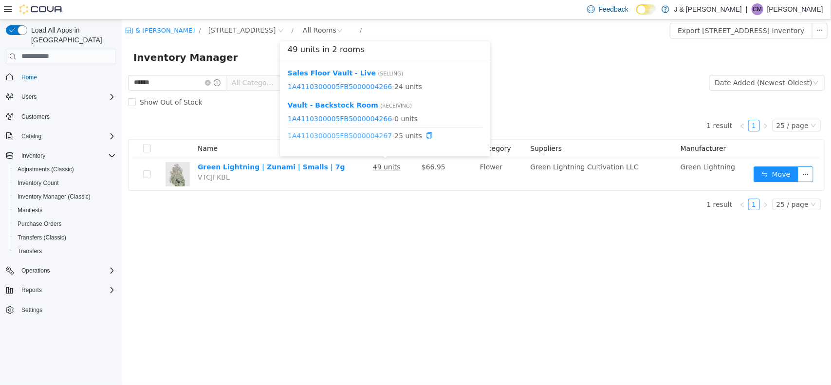
click at [365, 136] on link "1A4110300005FB5000004267" at bounding box center [339, 135] width 104 height 8
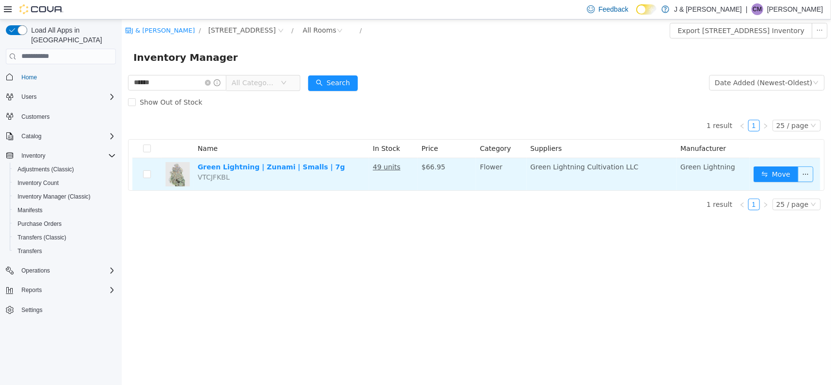
click at [809, 172] on button "button" at bounding box center [805, 174] width 16 height 16
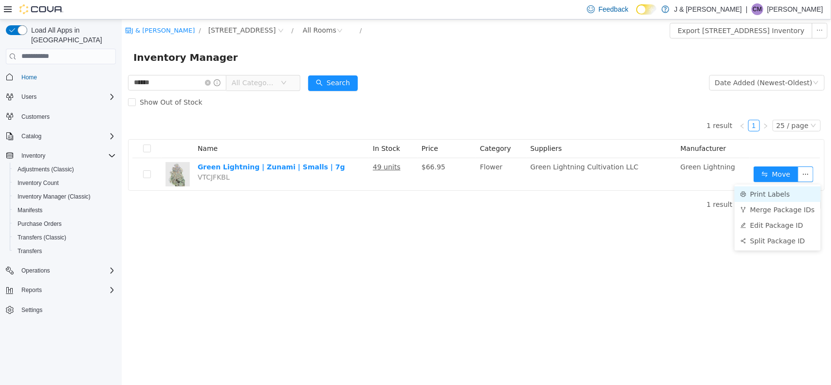
click at [772, 192] on li "Print Labels" at bounding box center [777, 194] width 86 height 16
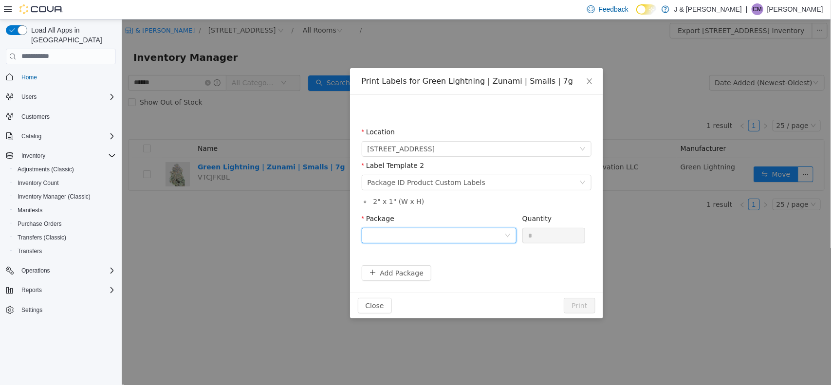
click at [475, 234] on div at bounding box center [435, 235] width 137 height 15
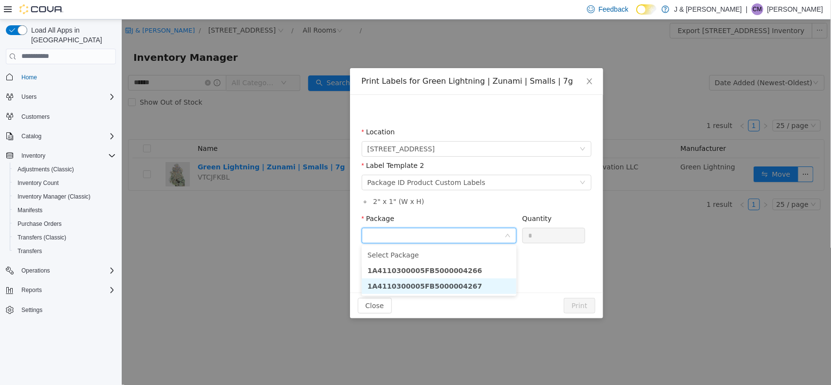
click at [475, 285] on li "1A4110300005FB5000004267" at bounding box center [438, 286] width 155 height 16
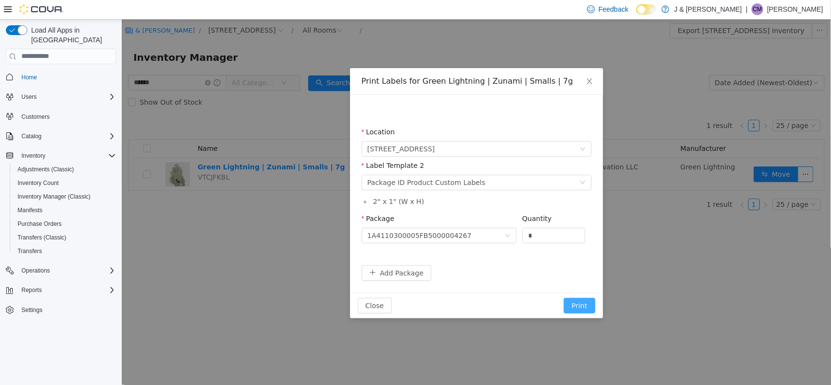
click at [587, 305] on button "Print" at bounding box center [578, 305] width 31 height 16
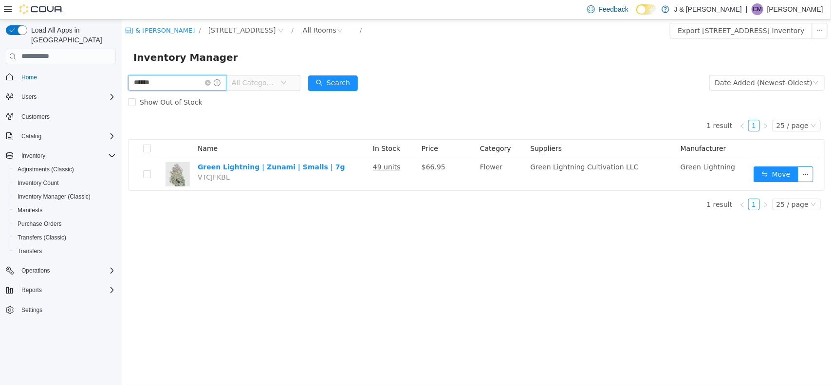
click at [174, 80] on input "******" at bounding box center [176, 82] width 98 height 16
type input "******"
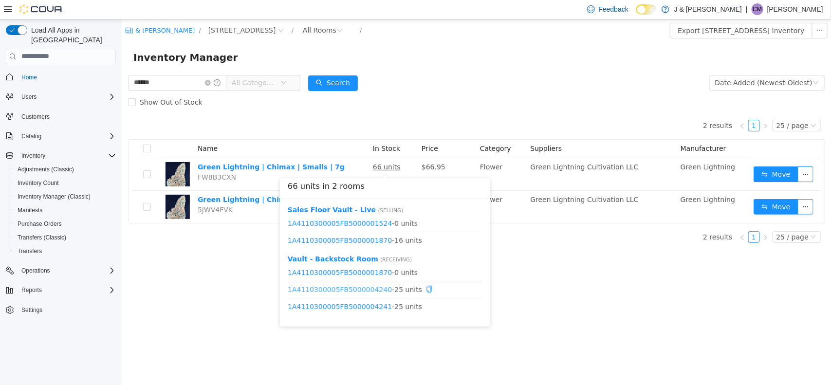
click at [364, 288] on link "1A4110300005FB5000004240" at bounding box center [339, 289] width 104 height 8
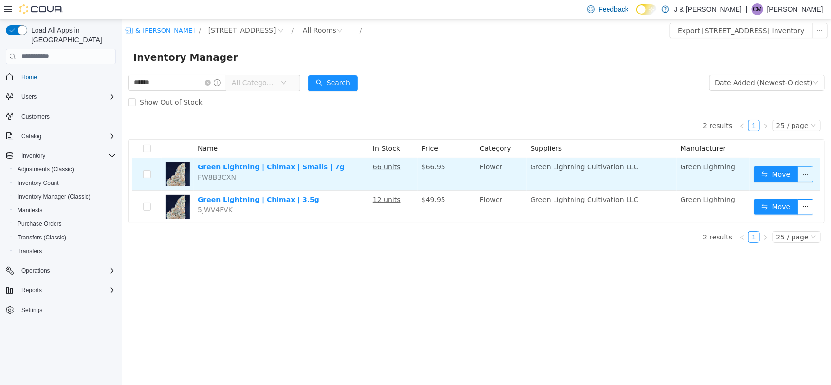
click at [804, 173] on button "button" at bounding box center [805, 174] width 16 height 16
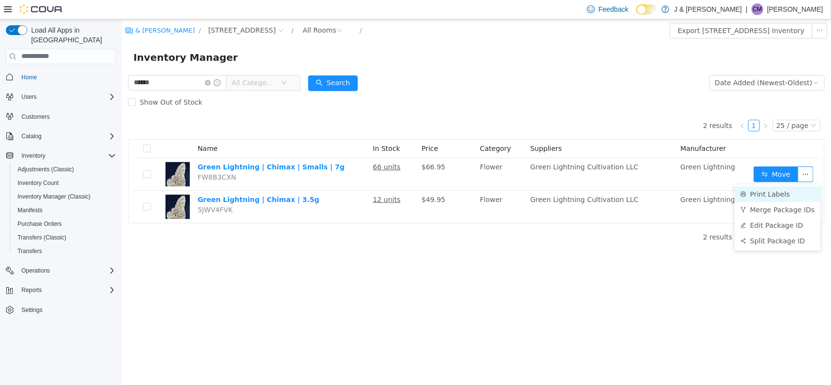
click at [773, 195] on li "Print Labels" at bounding box center [777, 194] width 86 height 16
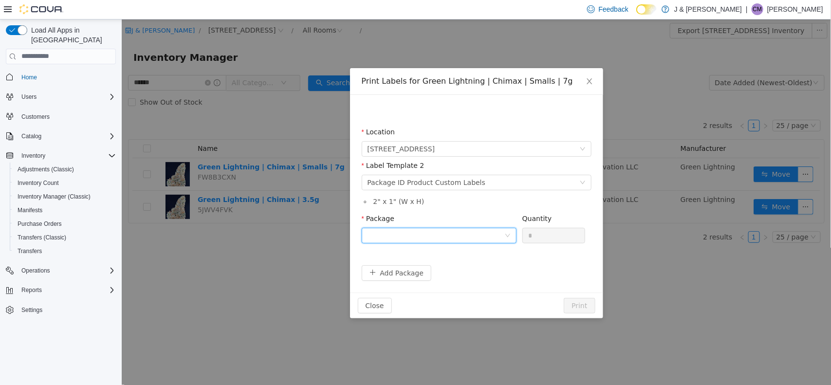
click at [490, 237] on div at bounding box center [435, 235] width 137 height 15
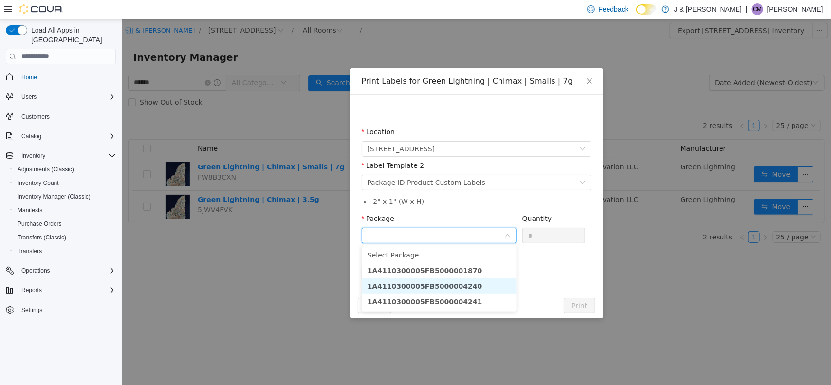
click at [479, 285] on li "1A4110300005FB5000004240" at bounding box center [438, 286] width 155 height 16
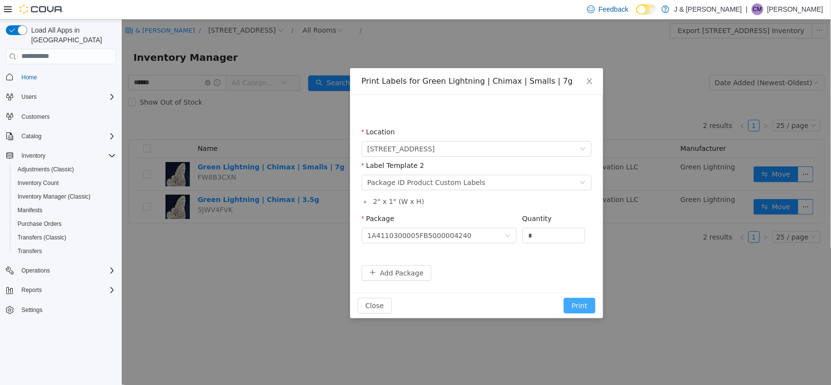
click at [581, 304] on button "Print" at bounding box center [578, 305] width 31 height 16
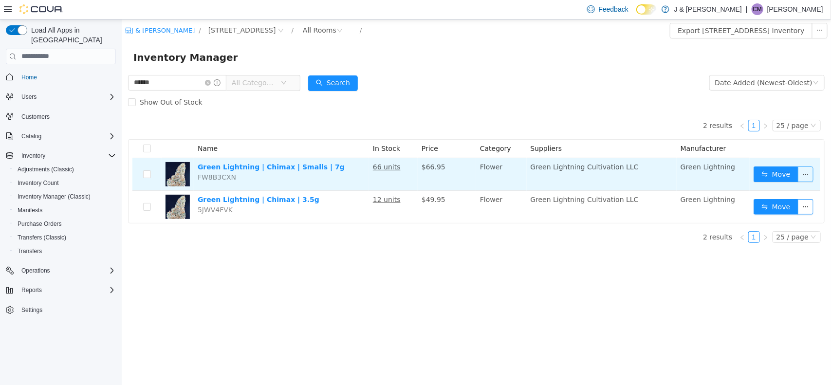
click at [799, 173] on button "button" at bounding box center [805, 174] width 16 height 16
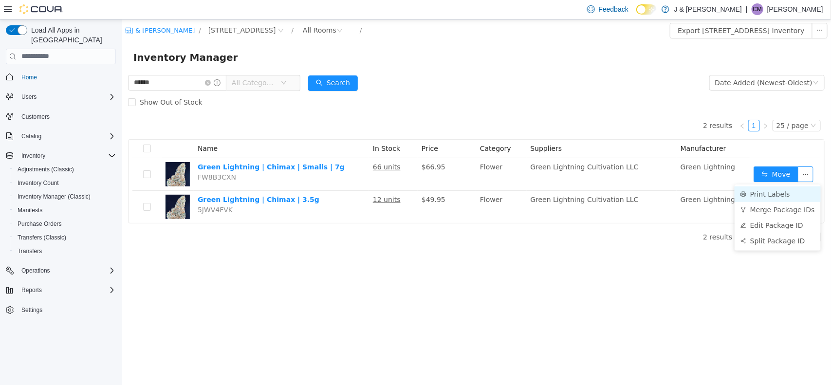
click at [778, 197] on li "Print Labels" at bounding box center [777, 194] width 86 height 16
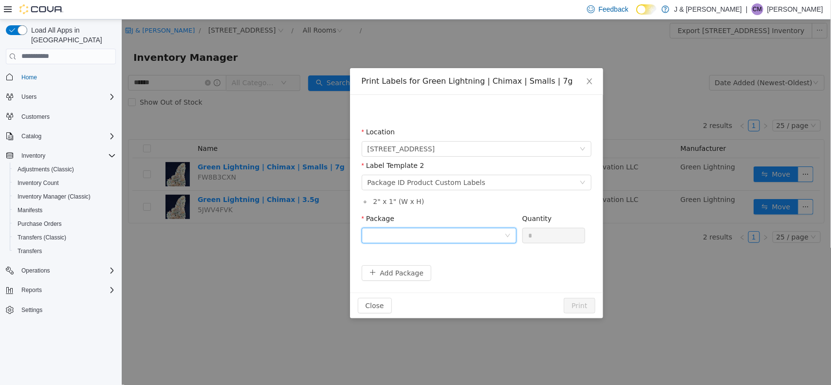
click at [496, 235] on div at bounding box center [435, 235] width 137 height 15
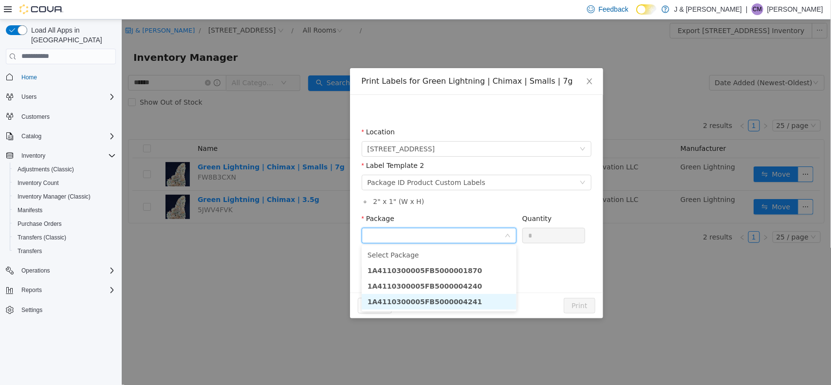
click at [455, 302] on strong "1A4110300005FB5000004241" at bounding box center [424, 301] width 115 height 8
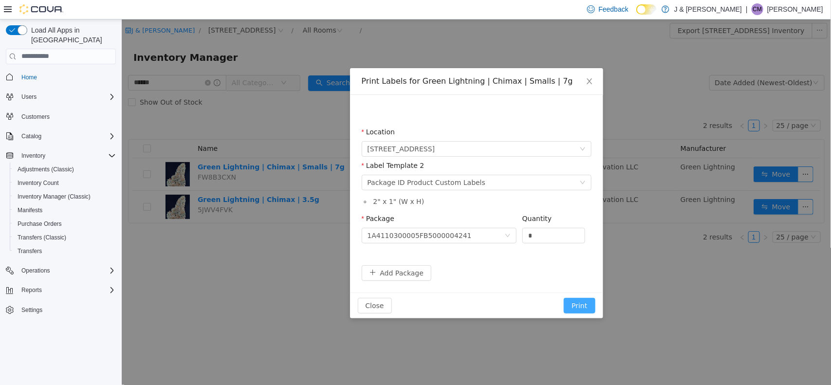
click at [577, 306] on button "Print" at bounding box center [578, 305] width 31 height 16
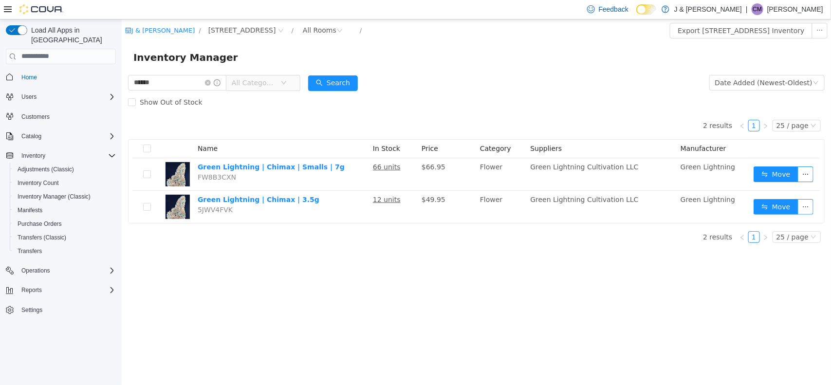
click at [577, 306] on div "J & J Cannabis / 3055 Route 23, Oak Ridge / All Rooms / Export 3055 Route 23, O…" at bounding box center [475, 201] width 709 height 365
click at [210, 80] on icon "icon: close-circle" at bounding box center [207, 82] width 6 height 6
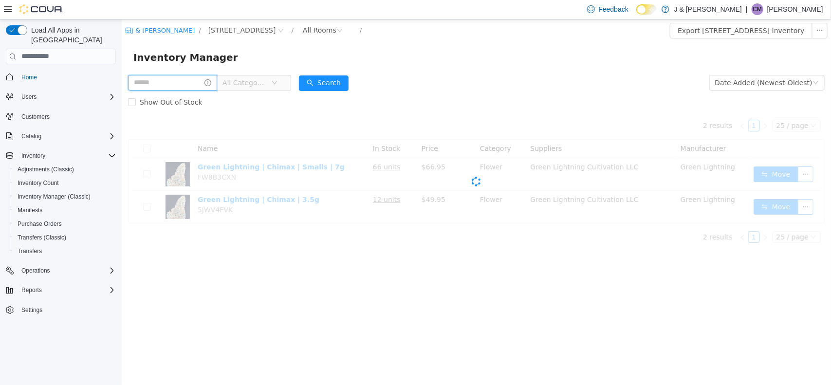
click at [195, 83] on input "text" at bounding box center [171, 82] width 89 height 16
click at [195, 83] on input "*" at bounding box center [171, 82] width 89 height 16
type input "*********"
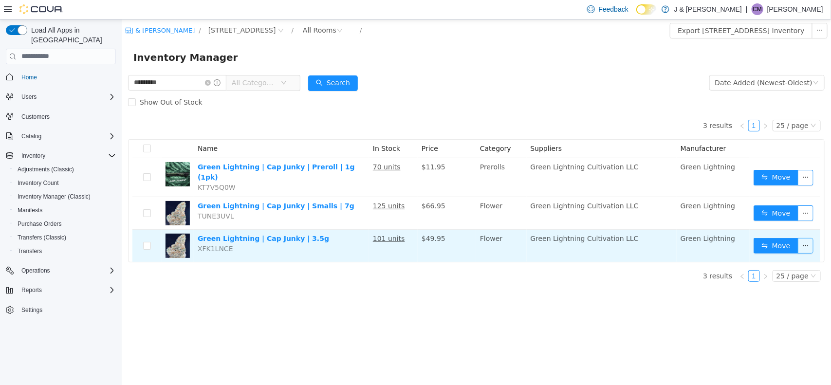
click at [805, 241] on button "button" at bounding box center [805, 245] width 16 height 16
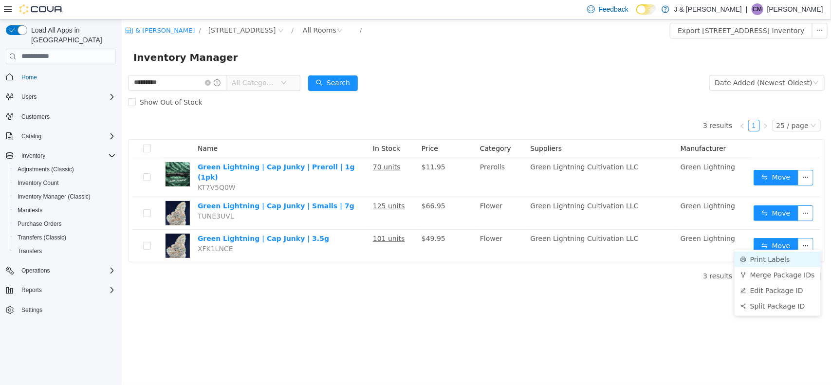
click at [774, 258] on li "Print Labels" at bounding box center [777, 259] width 86 height 16
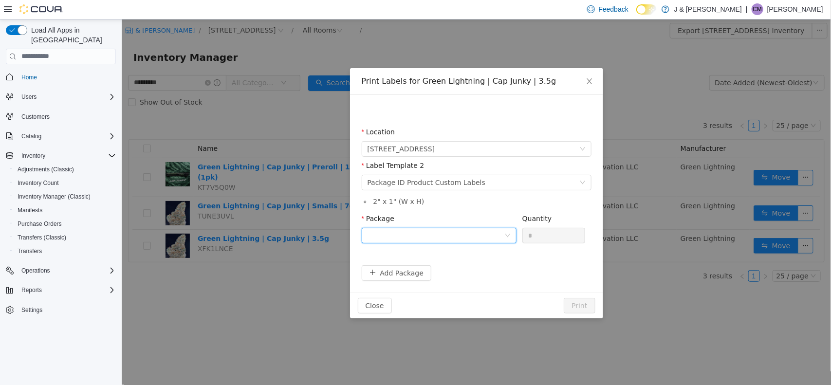
click at [388, 241] on div at bounding box center [435, 235] width 137 height 15
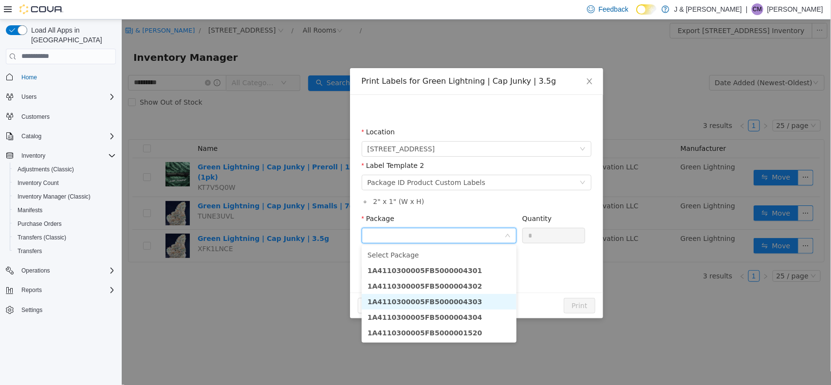
click at [428, 302] on strong "1A4110300005FB5000004303" at bounding box center [424, 301] width 115 height 8
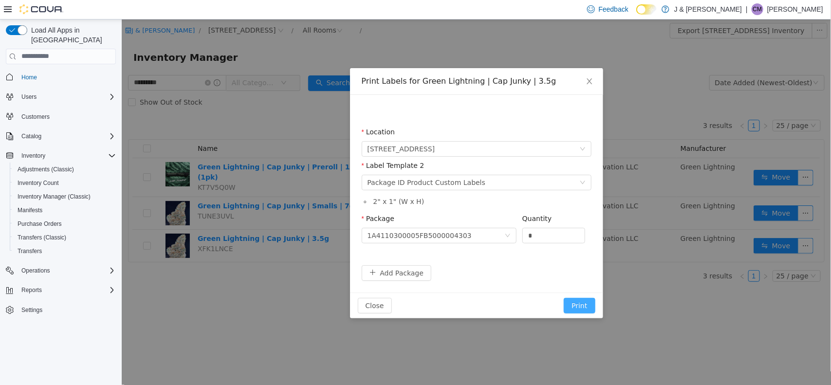
click at [578, 306] on button "Print" at bounding box center [578, 305] width 31 height 16
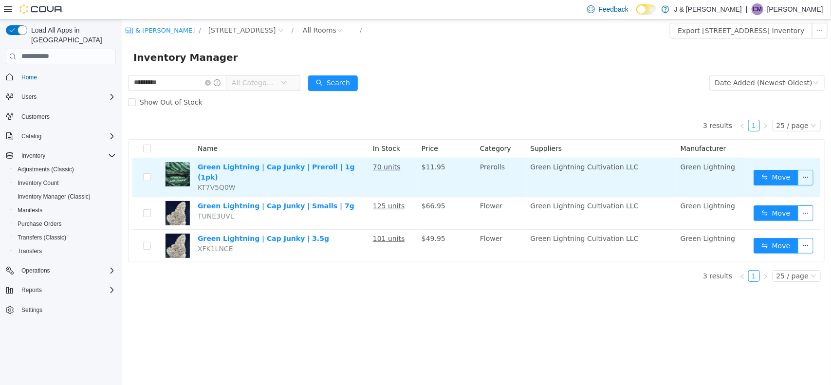
click at [805, 177] on button "button" at bounding box center [805, 177] width 16 height 16
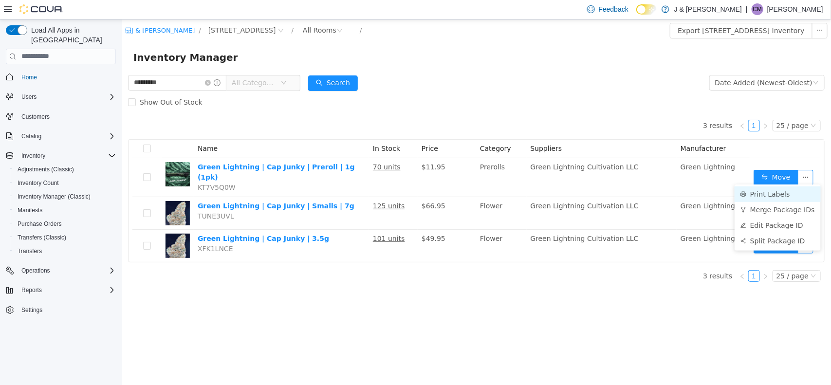
click at [783, 197] on li "Print Labels" at bounding box center [777, 194] width 86 height 16
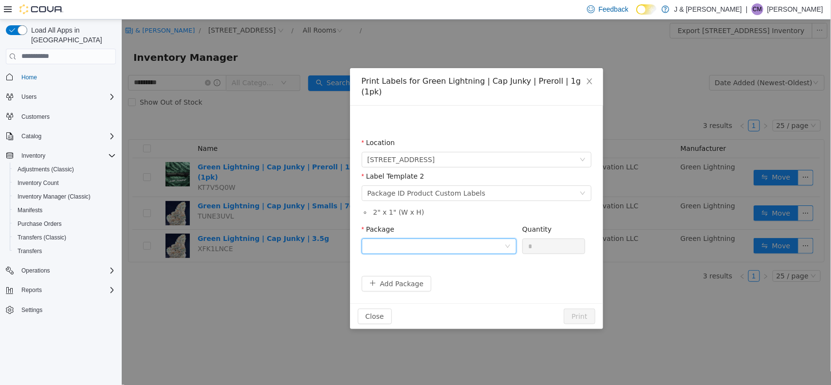
click at [433, 238] on div at bounding box center [435, 245] width 137 height 15
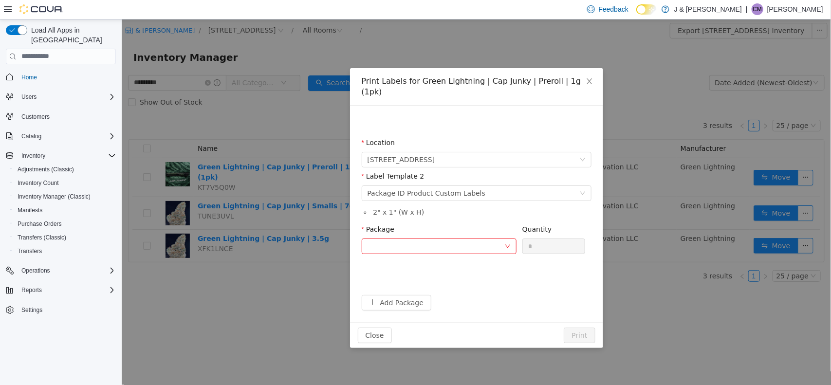
click at [276, 331] on div "Print Labels for Green Lightning | Cap Junky | Preroll | 1g (1pk) Location 3055…" at bounding box center [475, 201] width 709 height 365
click at [591, 79] on icon "icon: close" at bounding box center [589, 81] width 8 height 8
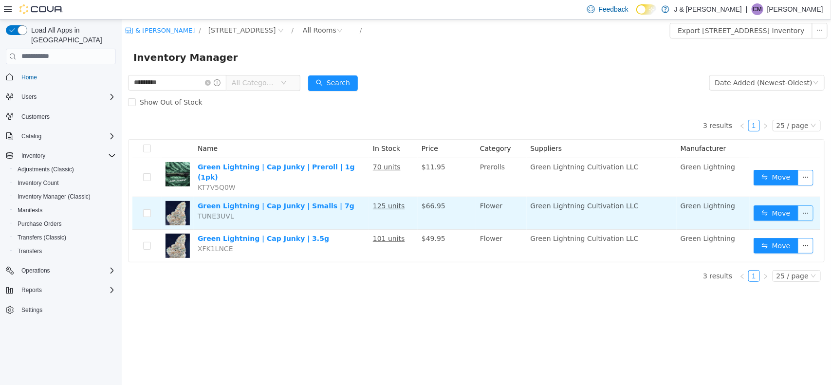
click at [801, 212] on button "button" at bounding box center [805, 213] width 16 height 16
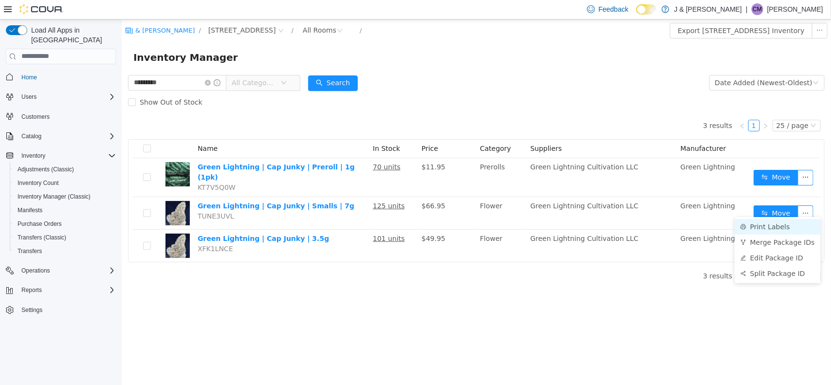
click at [773, 226] on li "Print Labels" at bounding box center [777, 226] width 86 height 16
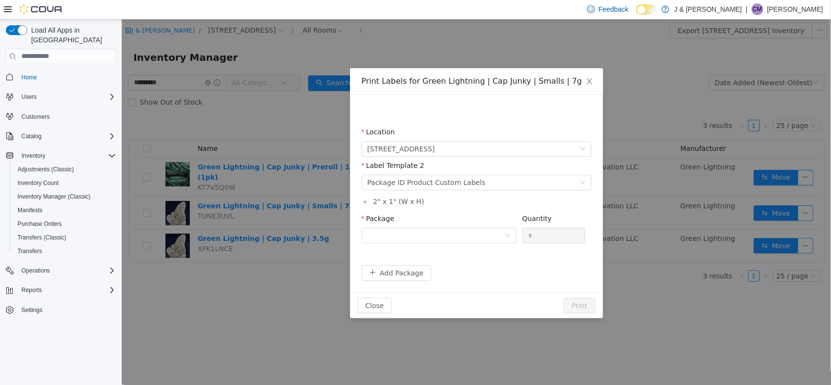
click at [462, 226] on div "Package" at bounding box center [438, 220] width 155 height 14
click at [459, 231] on div at bounding box center [435, 235] width 137 height 15
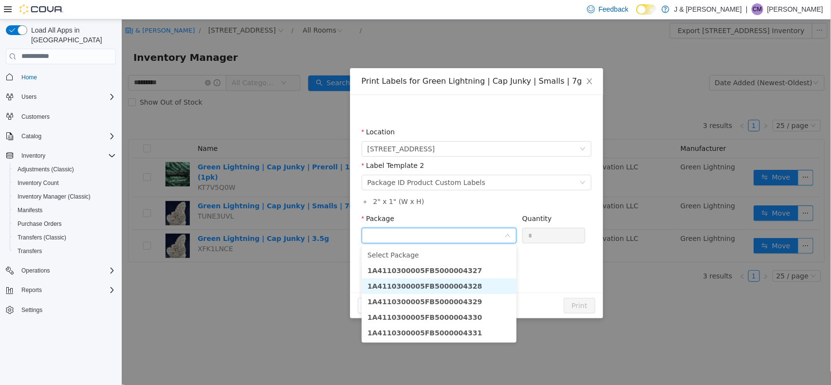
click at [452, 288] on strong "1A4110300005FB5000004328" at bounding box center [424, 286] width 115 height 8
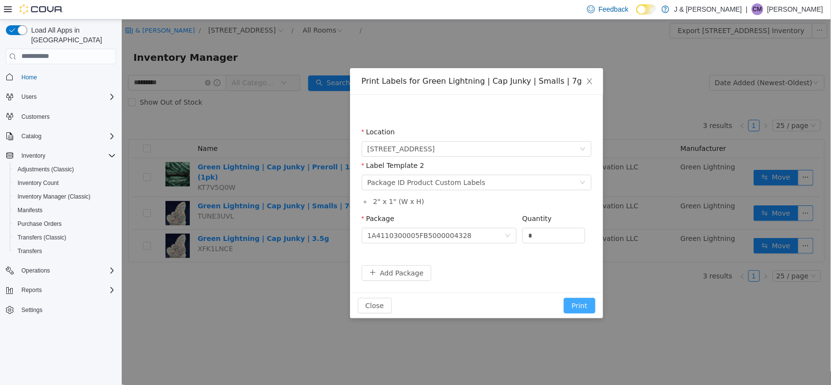
click at [576, 306] on button "Print" at bounding box center [578, 305] width 31 height 16
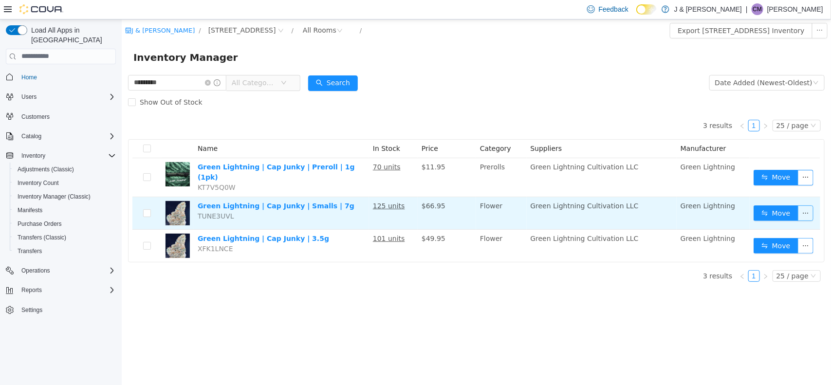
click at [806, 206] on button "button" at bounding box center [805, 213] width 16 height 16
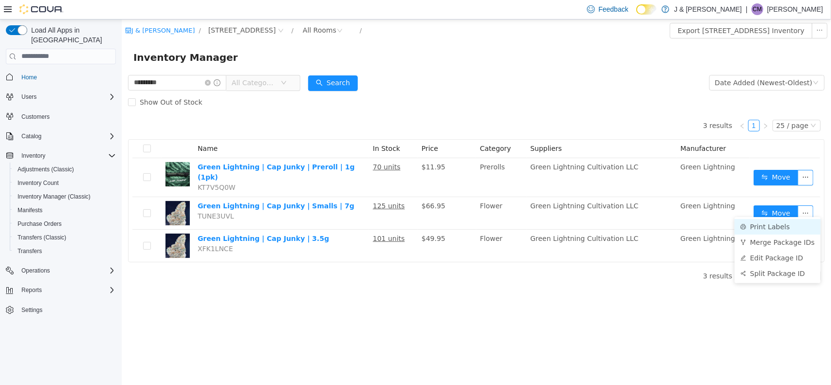
click at [752, 225] on li "Print Labels" at bounding box center [777, 226] width 86 height 16
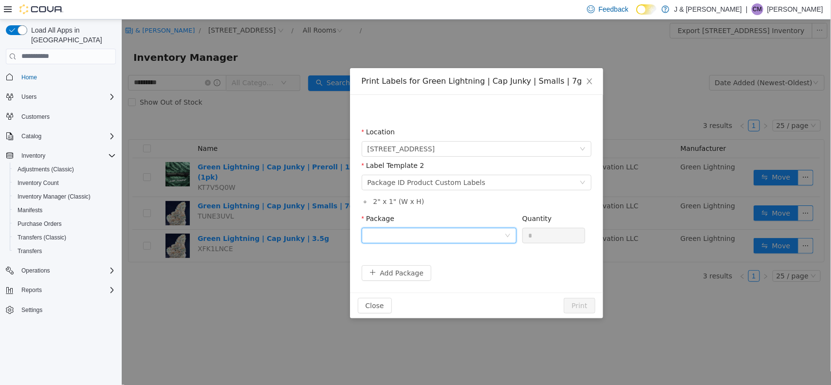
click at [462, 231] on div at bounding box center [435, 235] width 137 height 15
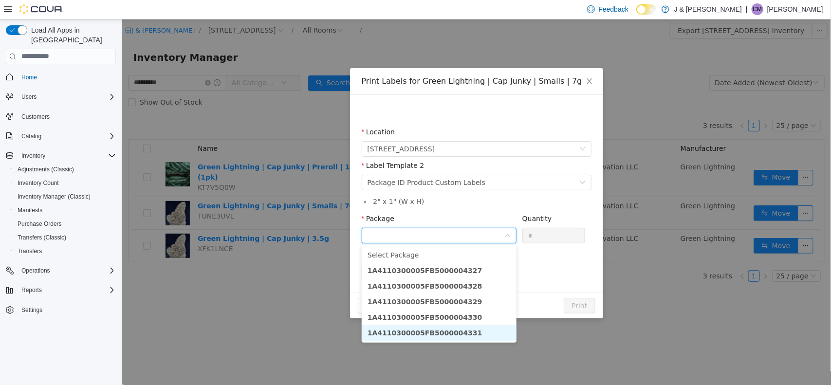
click at [475, 338] on li "1A4110300005FB5000004331" at bounding box center [438, 333] width 155 height 16
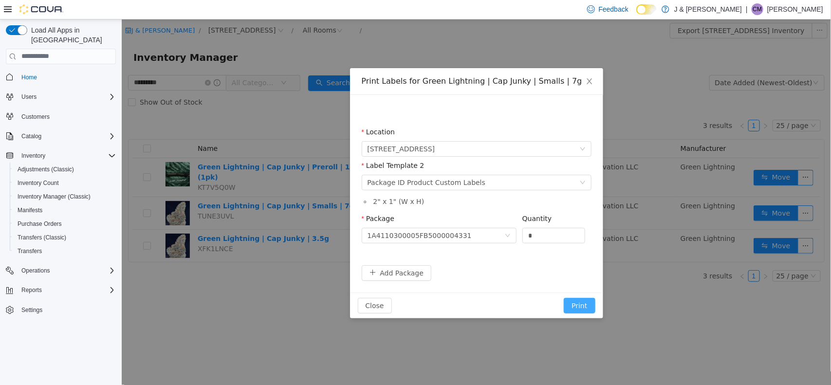
click at [581, 306] on button "Print" at bounding box center [578, 305] width 31 height 16
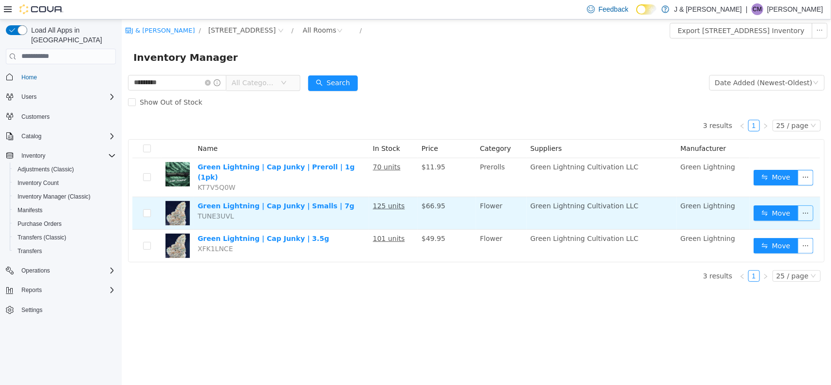
click at [804, 213] on button "button" at bounding box center [805, 213] width 16 height 16
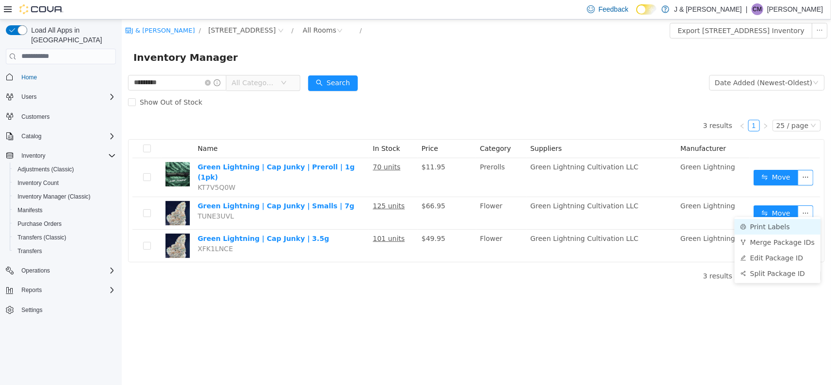
click at [784, 230] on li "Print Labels" at bounding box center [777, 226] width 86 height 16
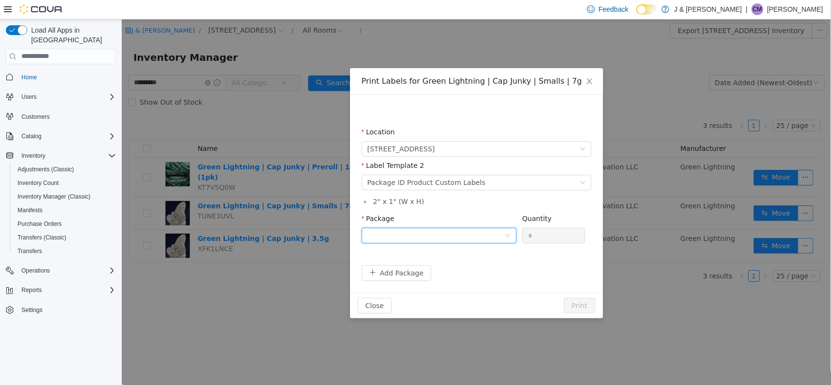
click at [399, 235] on div at bounding box center [435, 235] width 137 height 15
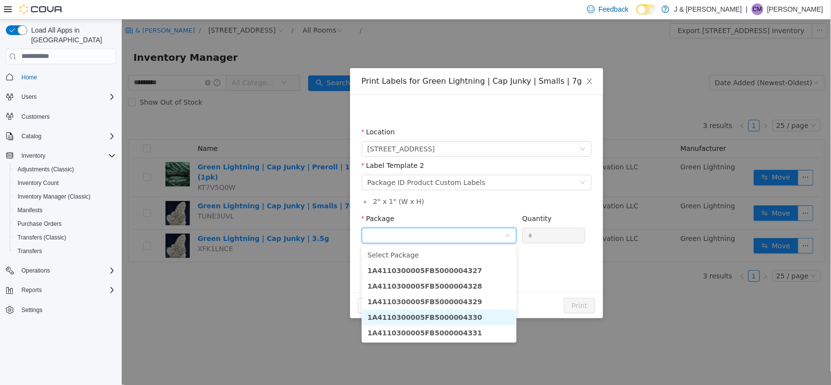
click at [443, 317] on strong "1A4110300005FB5000004330" at bounding box center [424, 317] width 115 height 8
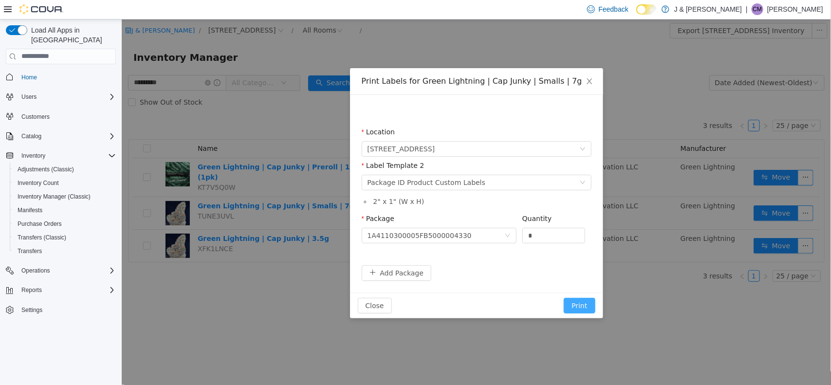
click at [573, 302] on button "Print" at bounding box center [578, 305] width 31 height 16
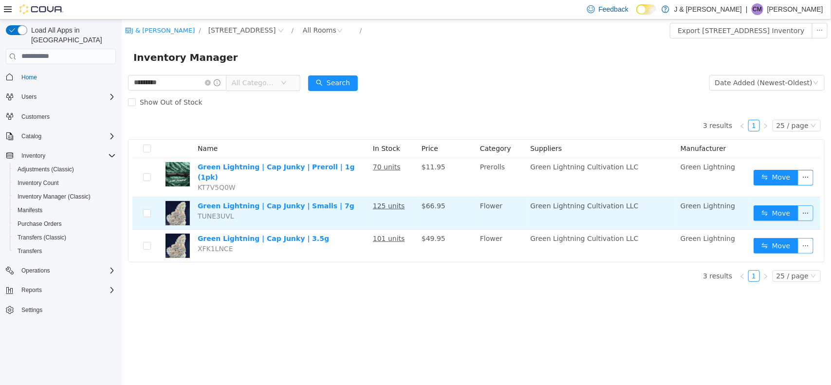
click at [804, 212] on button "button" at bounding box center [805, 213] width 16 height 16
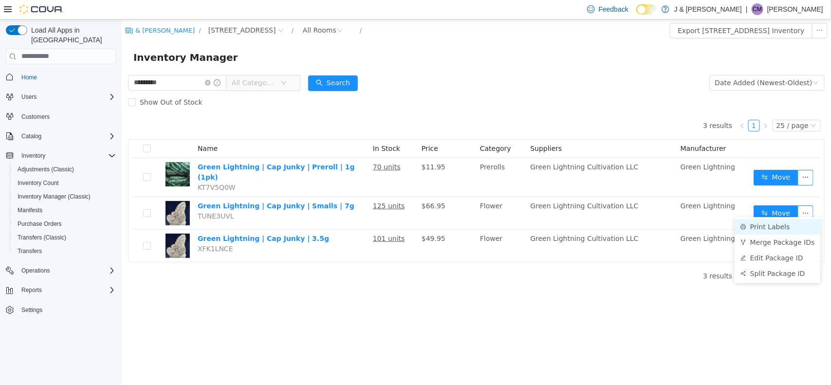
click at [797, 229] on li "Print Labels" at bounding box center [777, 226] width 86 height 16
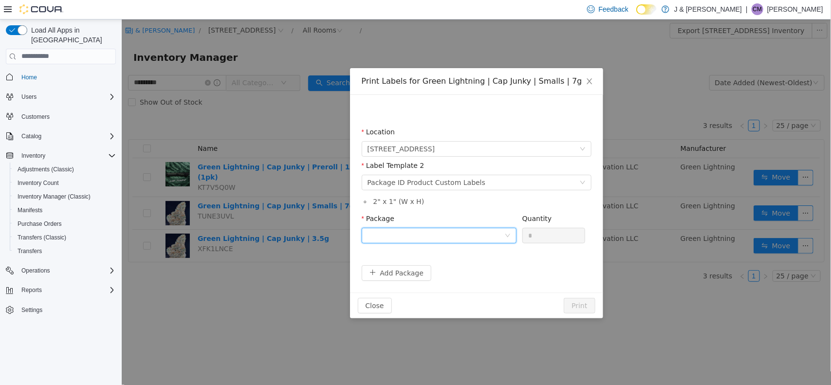
click at [472, 240] on div at bounding box center [435, 235] width 137 height 15
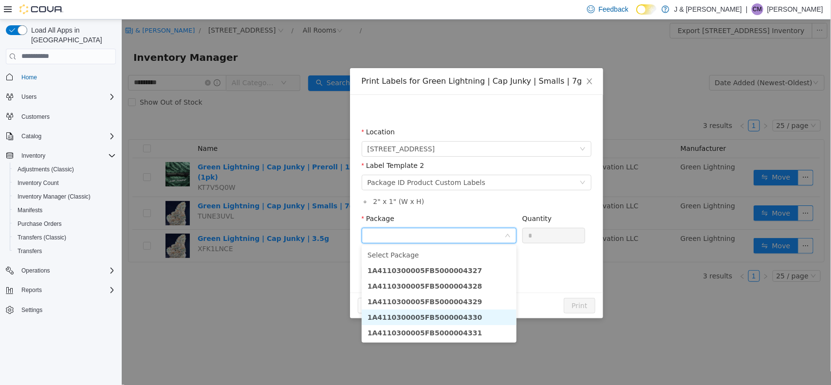
click at [477, 316] on li "1A4110300005FB5000004330" at bounding box center [438, 317] width 155 height 16
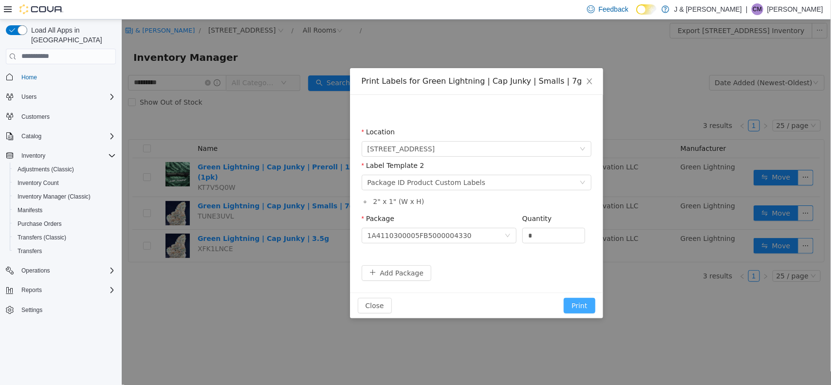
click at [578, 299] on button "Print" at bounding box center [578, 305] width 31 height 16
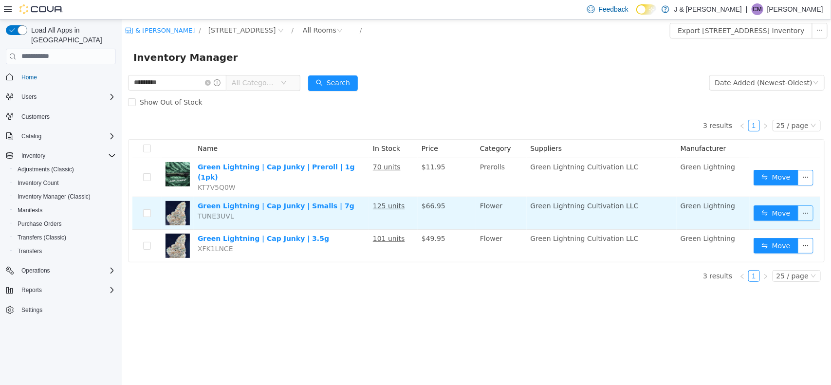
click at [804, 206] on button "button" at bounding box center [805, 213] width 16 height 16
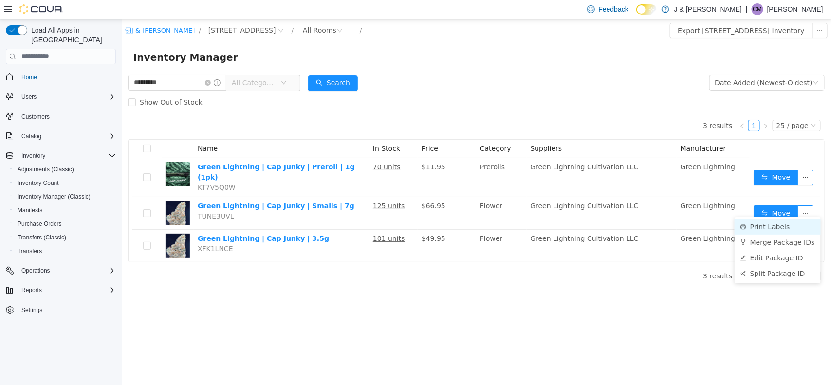
click at [783, 228] on li "Print Labels" at bounding box center [777, 226] width 86 height 16
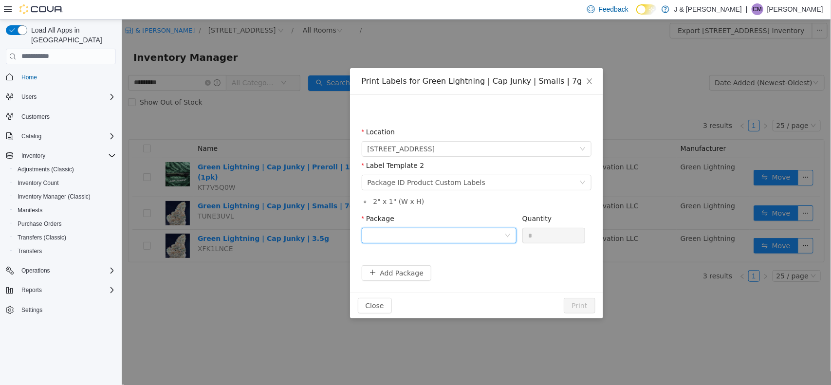
click at [474, 237] on div at bounding box center [435, 235] width 137 height 15
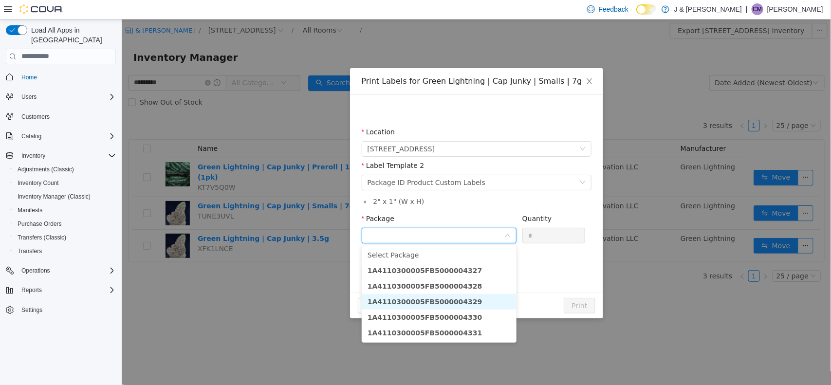
click at [472, 302] on li "1A4110300005FB5000004329" at bounding box center [438, 301] width 155 height 16
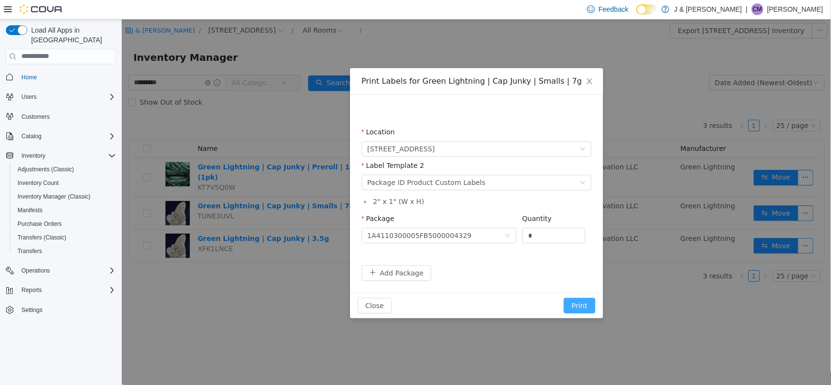
click at [581, 306] on button "Print" at bounding box center [578, 305] width 31 height 16
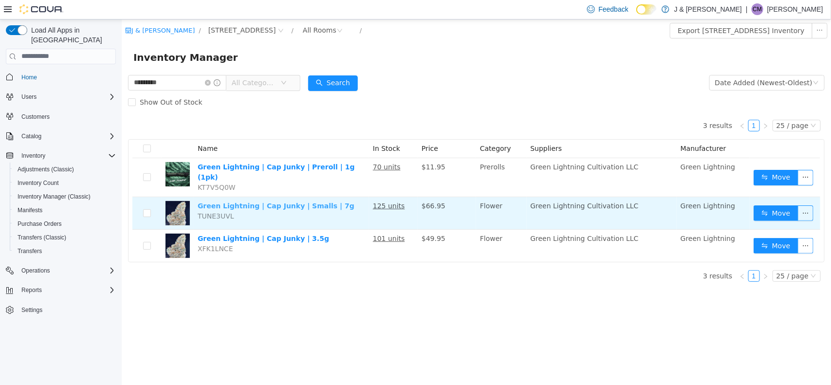
click at [209, 201] on link "Green Lightning | Cap Junky | Smalls | 7g" at bounding box center [275, 205] width 157 height 8
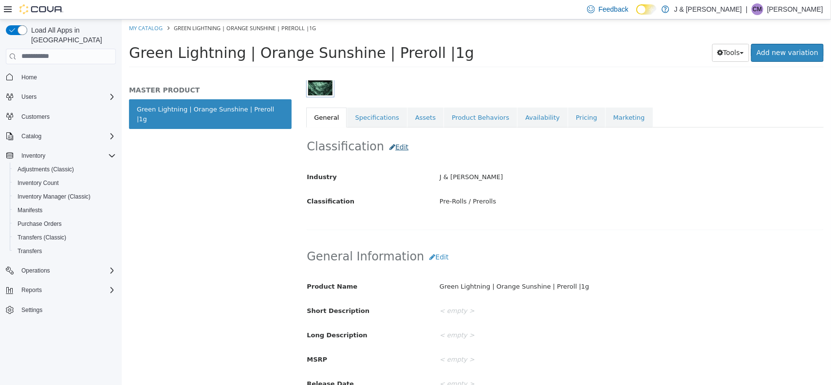
scroll to position [192, 0]
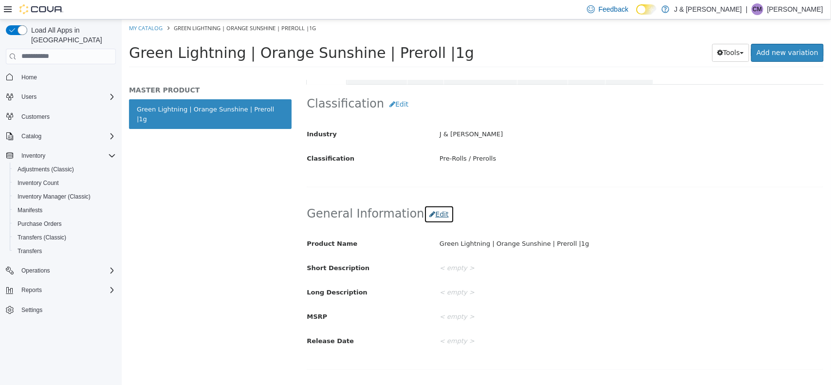
click at [427, 217] on button "Edit" at bounding box center [438, 214] width 30 height 18
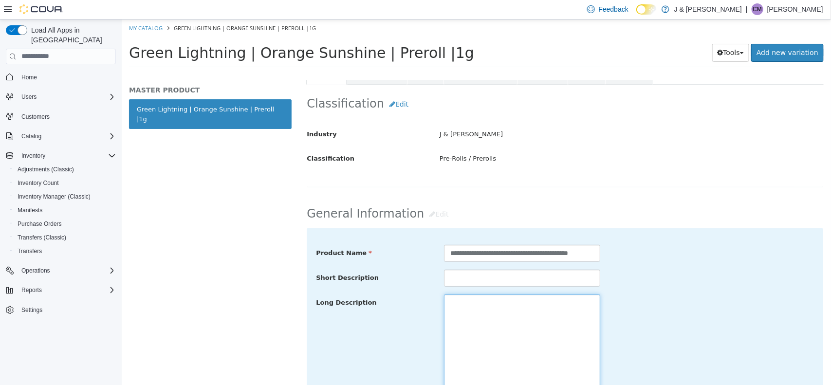
click at [479, 319] on textarea at bounding box center [521, 348] width 156 height 109
paste textarea "**********"
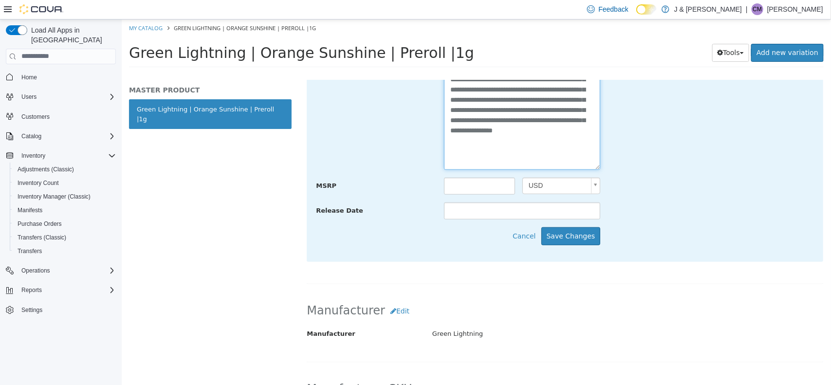
scroll to position [427, 0]
type textarea "**********"
click at [581, 229] on button "Save Changes" at bounding box center [570, 235] width 59 height 18
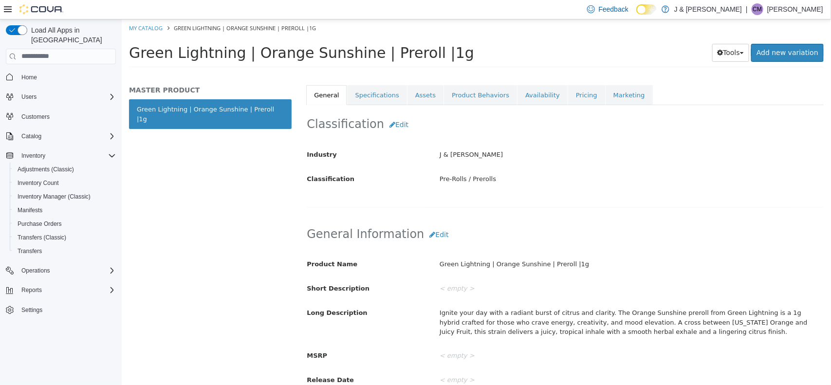
scroll to position [171, 0]
click at [378, 92] on link "Specifications" at bounding box center [375, 95] width 59 height 20
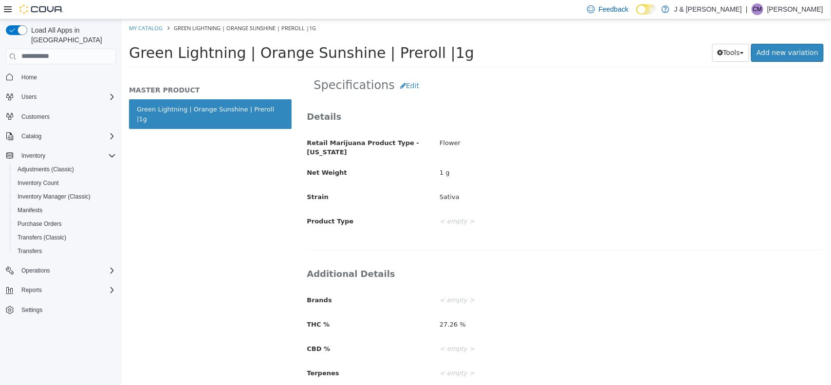
scroll to position [236, 0]
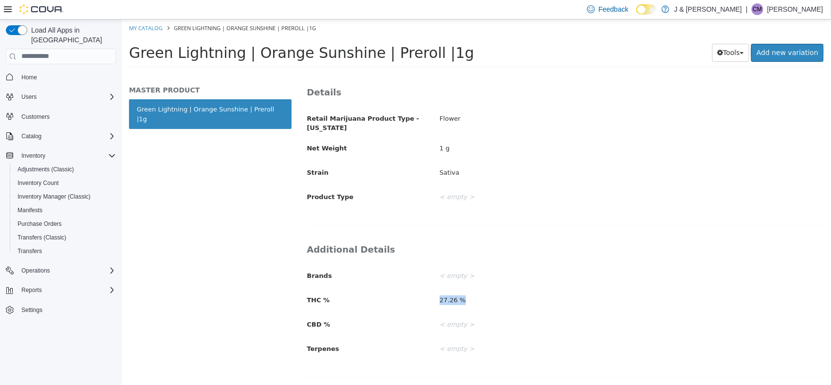
drag, startPoint x: 461, startPoint y: 304, endPoint x: 404, endPoint y: 292, distance: 58.1
click at [404, 292] on div "THC % 27.26 %" at bounding box center [564, 299] width 531 height 17
click at [472, 303] on div "27.26 %" at bounding box center [631, 299] width 398 height 17
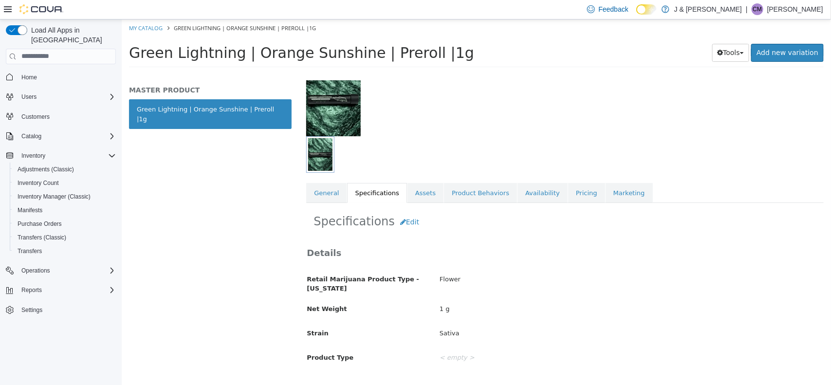
scroll to position [0, 0]
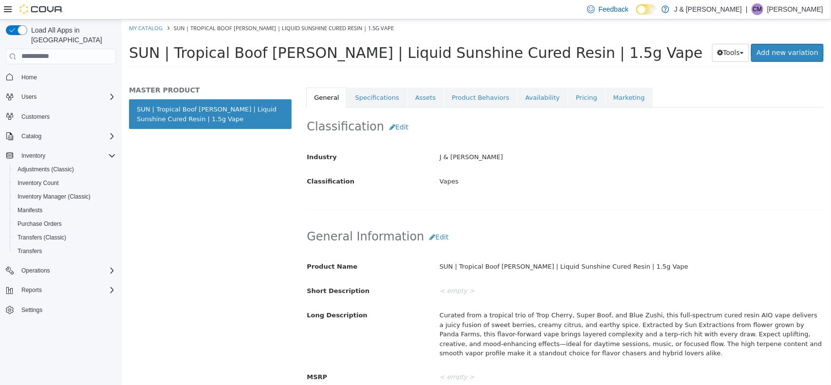
scroll to position [168, 0]
click at [369, 99] on link "Specifications" at bounding box center [375, 99] width 59 height 20
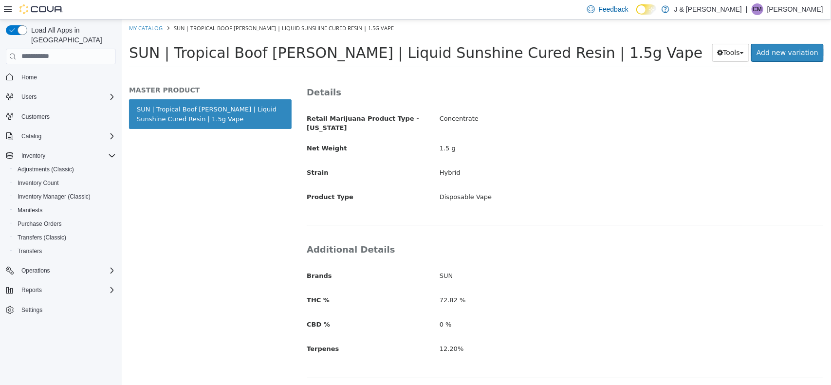
scroll to position [236, 0]
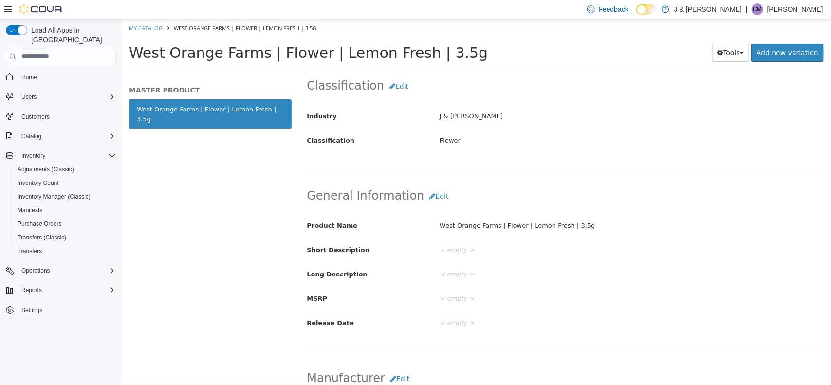
scroll to position [204, 0]
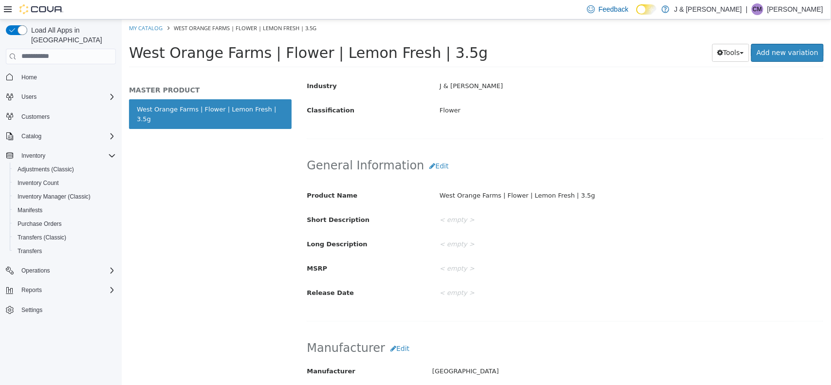
drag, startPoint x: 446, startPoint y: 54, endPoint x: 137, endPoint y: 43, distance: 308.7
click at [137, 43] on h1 "West Orange Farms | Flower | Lemon Fresh | 3.5g" at bounding box center [389, 52] width 523 height 19
copy span "est Orange Farms | Flower | Lemon Fresh | 3.5g"
click at [429, 170] on button "Edit" at bounding box center [438, 166] width 30 height 18
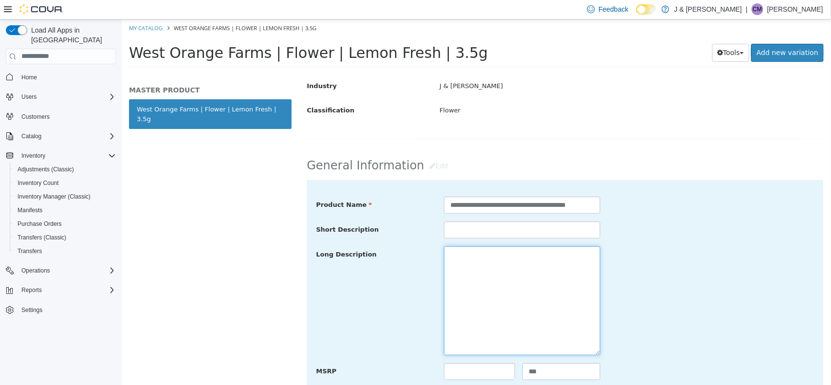
click at [460, 283] on textarea at bounding box center [521, 300] width 156 height 109
paste textarea "**********"
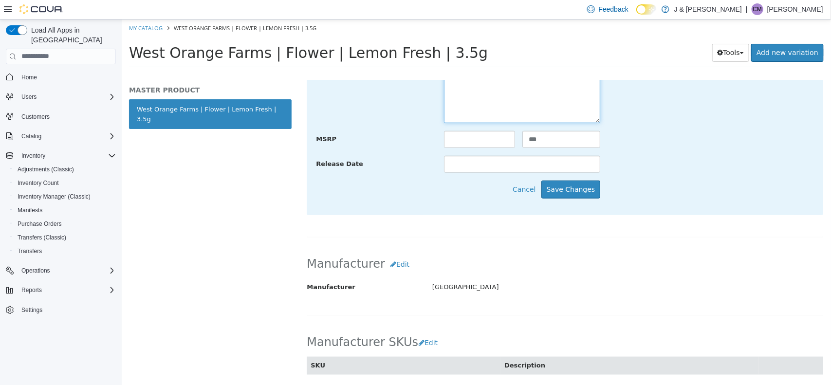
scroll to position [437, 0]
type textarea "**********"
click at [564, 180] on div "**********" at bounding box center [564, 80] width 516 height 267
click at [564, 190] on button "Save Changes" at bounding box center [570, 189] width 59 height 18
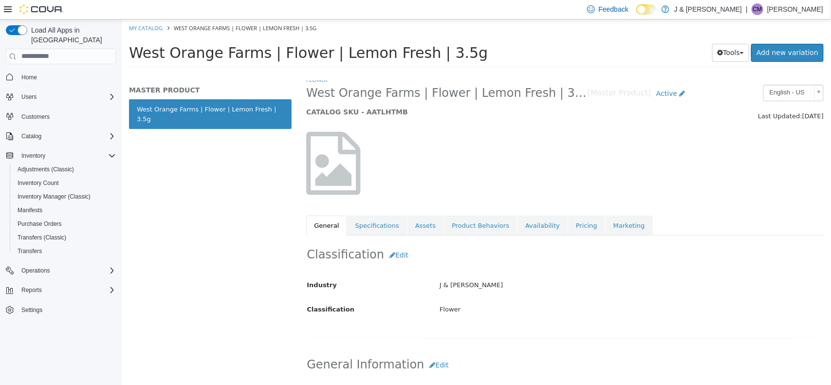
scroll to position [0, 0]
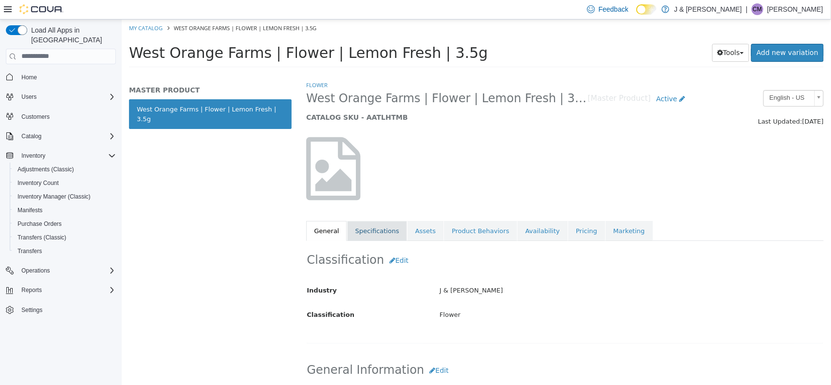
click at [375, 227] on link "Specifications" at bounding box center [375, 230] width 59 height 20
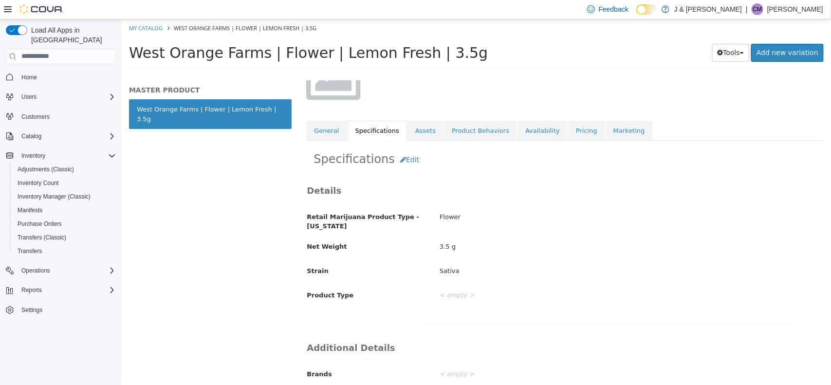
scroll to position [200, 0]
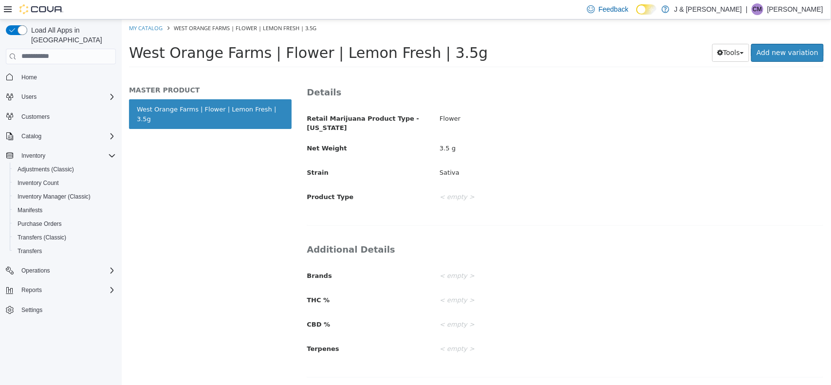
click at [486, 319] on div "< empty >" at bounding box center [631, 324] width 398 height 17
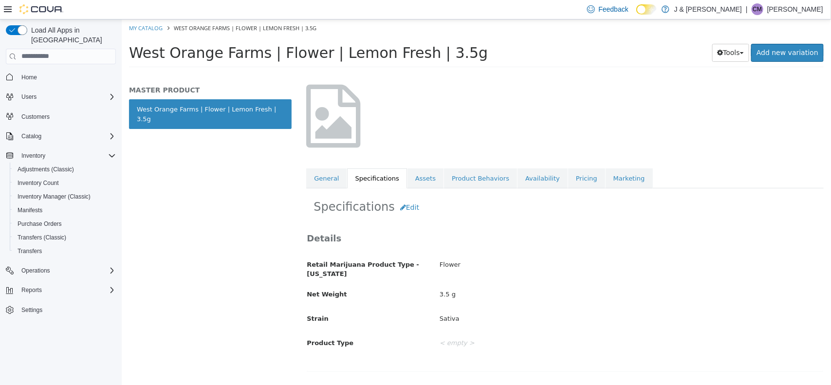
scroll to position [52, 0]
click at [401, 207] on button "Edit" at bounding box center [409, 208] width 30 height 18
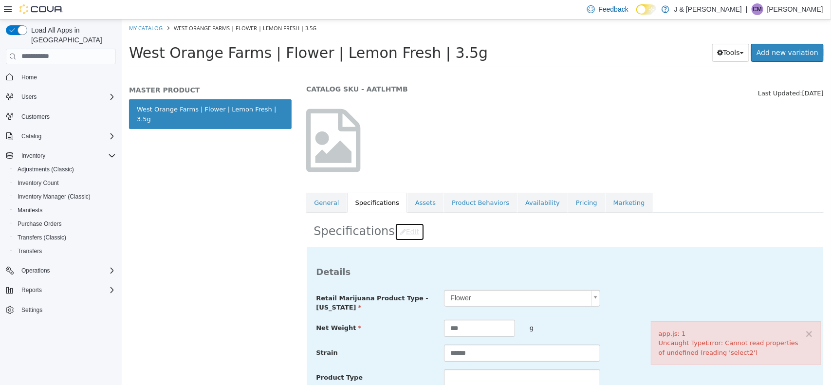
scroll to position [0, 0]
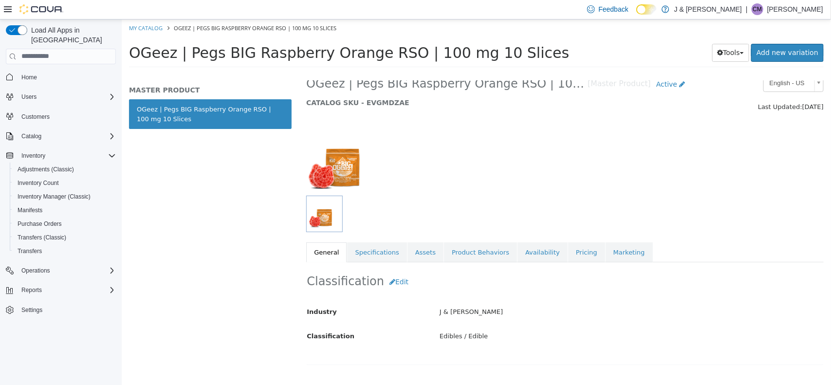
scroll to position [13, 0]
click at [367, 248] on link "Specifications" at bounding box center [375, 253] width 59 height 20
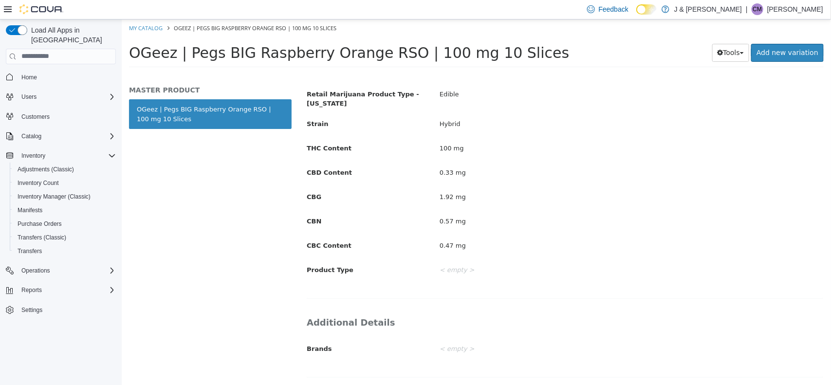
scroll to position [260, 0]
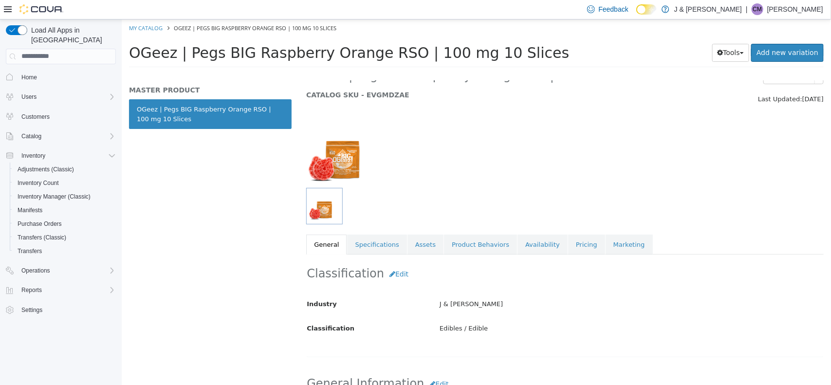
scroll to position [22, 0]
click at [374, 252] on link "Specifications" at bounding box center [375, 245] width 59 height 20
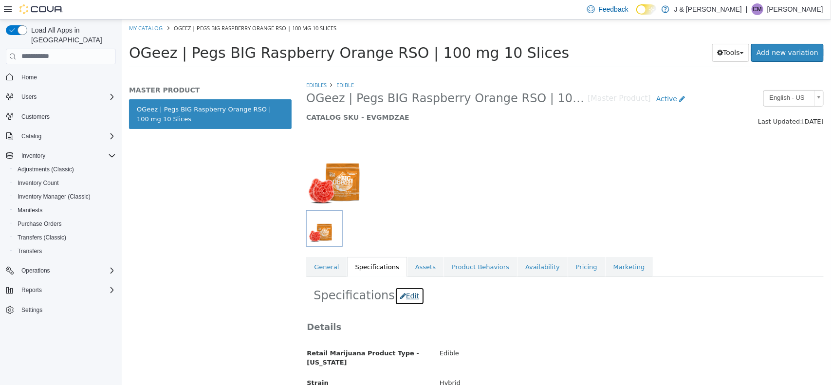
click at [409, 287] on button "Edit" at bounding box center [409, 296] width 30 height 18
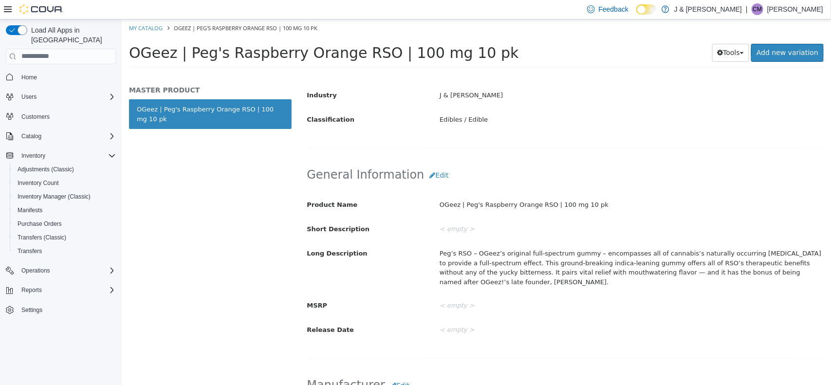
scroll to position [232, 0]
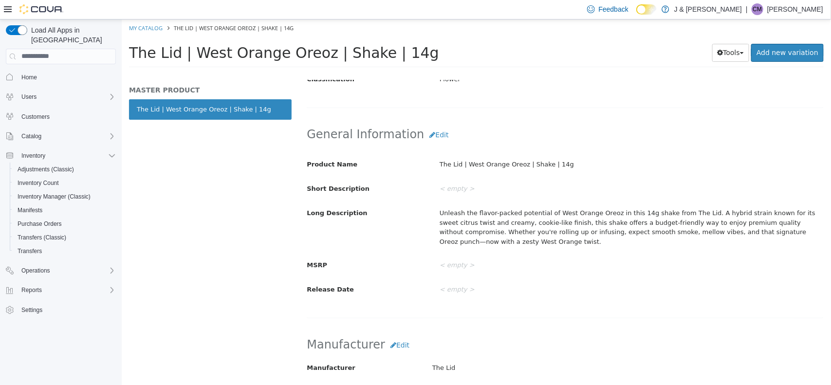
scroll to position [273, 0]
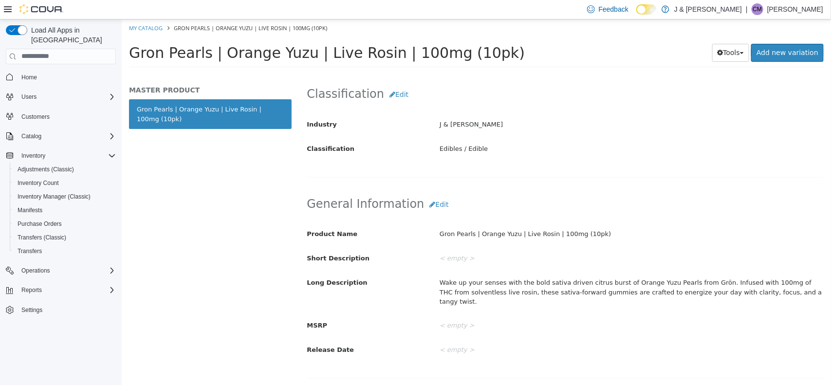
scroll to position [202, 0]
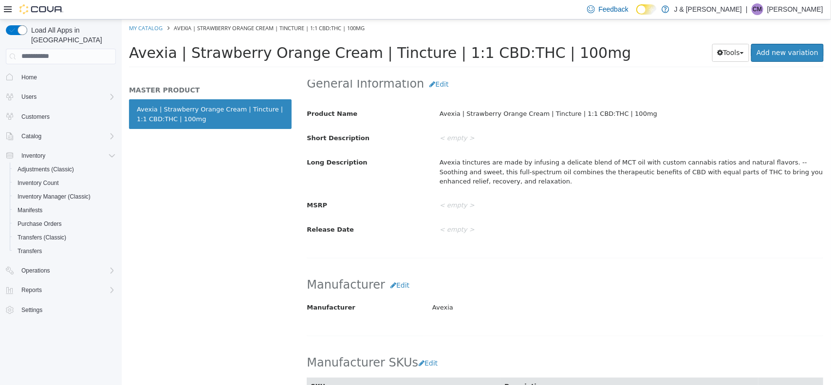
scroll to position [329, 0]
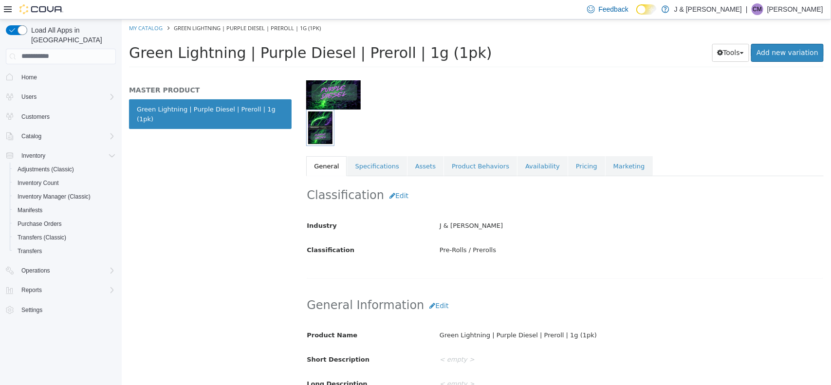
scroll to position [100, 0]
drag, startPoint x: 454, startPoint y: 49, endPoint x: 120, endPoint y: 46, distance: 333.3
click at [121, 46] on html "Saving Bulk Changes... × My Catalog Green Lightning | Purple Diesel | Preroll |…" at bounding box center [475, 46] width 709 height 54
copy span "Green Lightning | Purple Diesel | Preroll | 1g (1pk)"
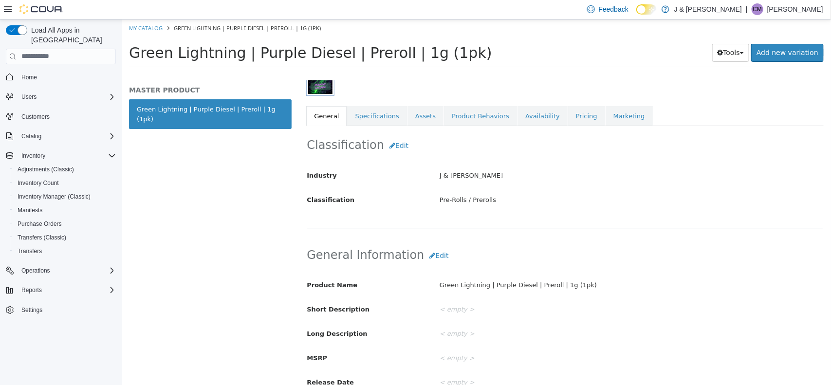
scroll to position [147, 0]
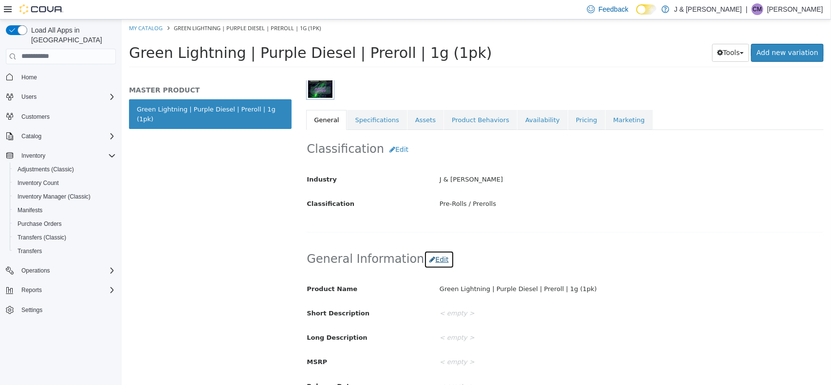
click at [425, 266] on button "Edit" at bounding box center [438, 259] width 30 height 18
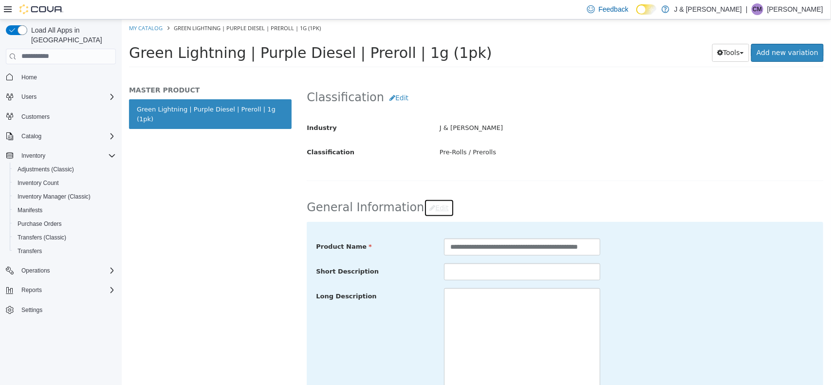
scroll to position [200, 0]
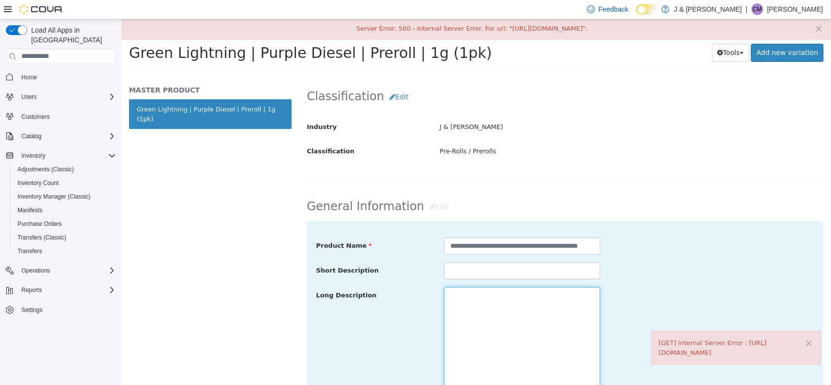
click at [489, 323] on textarea at bounding box center [521, 341] width 156 height 109
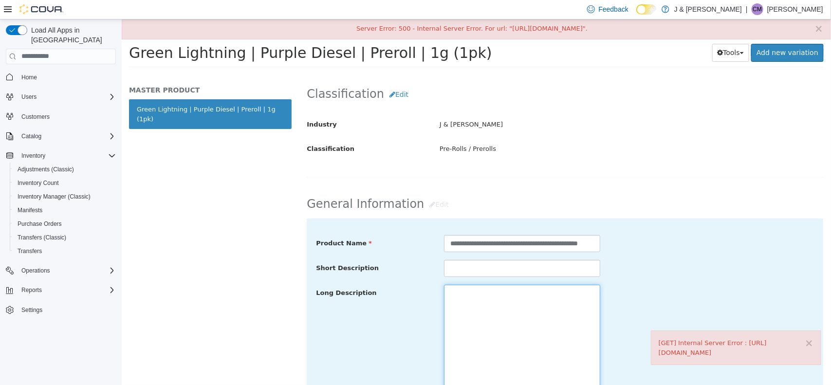
scroll to position [202, 0]
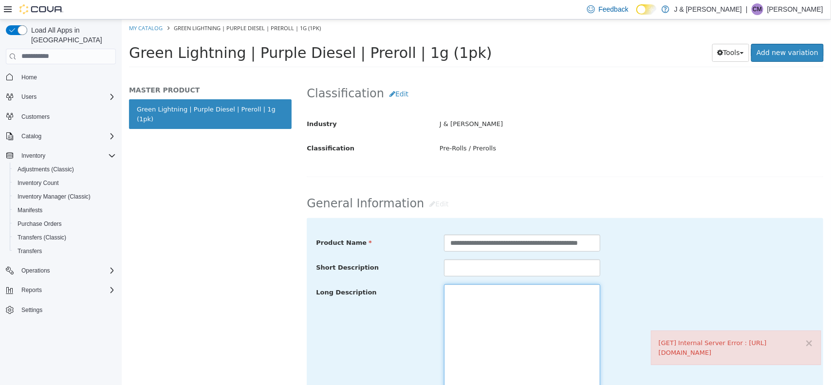
click at [498, 343] on textarea at bounding box center [521, 338] width 156 height 109
paste textarea "**********"
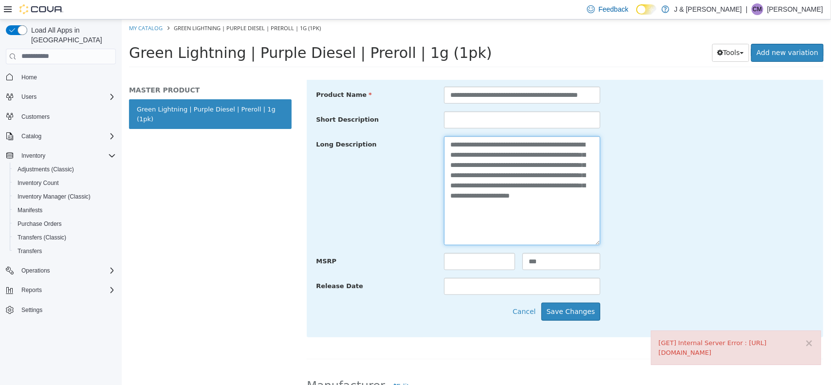
scroll to position [354, 0]
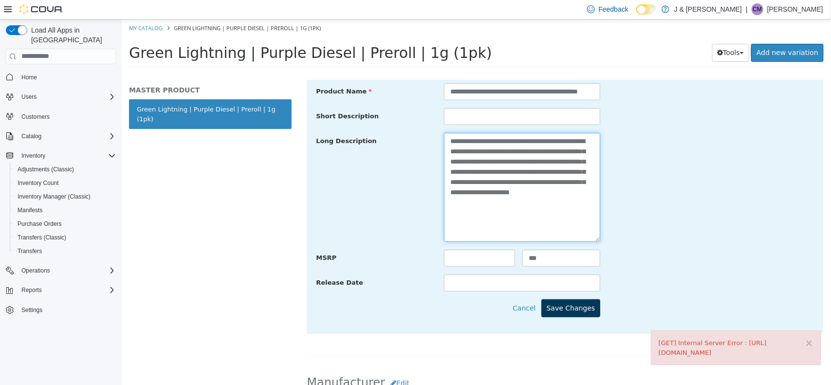
type textarea "**********"
click at [569, 310] on button "Save Changes" at bounding box center [570, 308] width 59 height 18
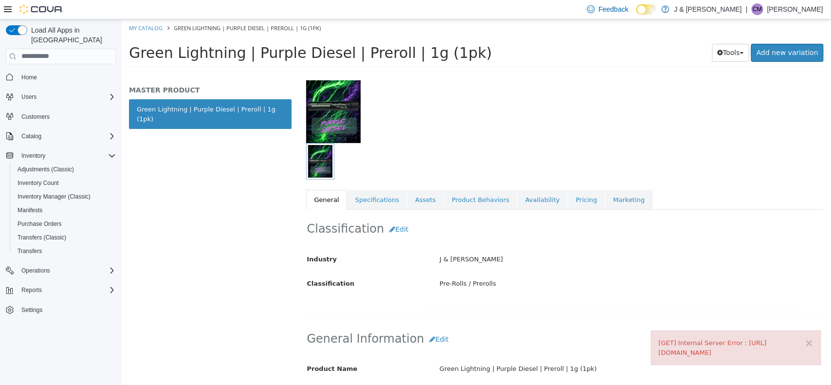
scroll to position [67, 0]
click at [372, 197] on link "Specifications" at bounding box center [375, 200] width 59 height 20
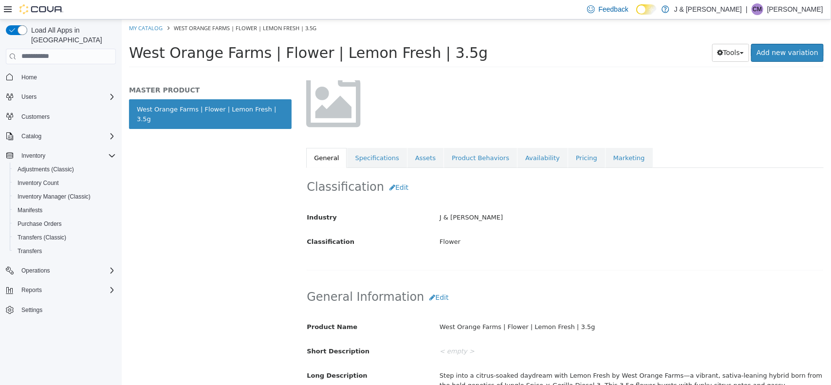
scroll to position [73, 0]
click at [426, 296] on button "Edit" at bounding box center [438, 297] width 30 height 18
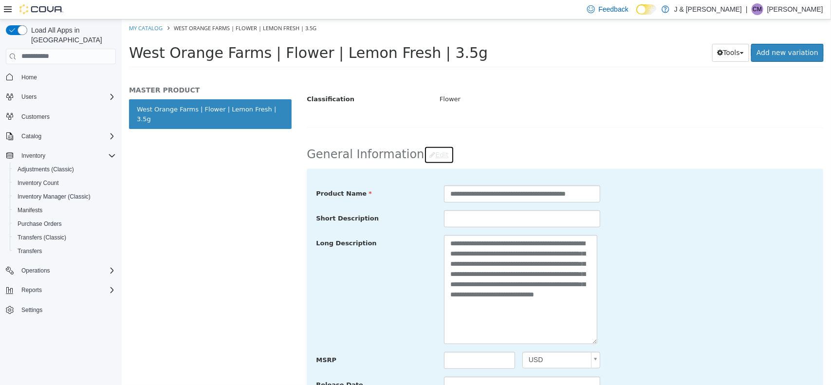
scroll to position [220, 0]
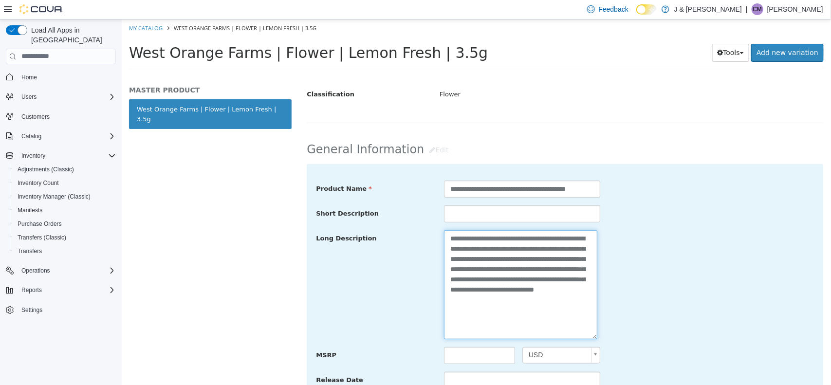
click at [450, 280] on textarea "**********" at bounding box center [519, 284] width 153 height 109
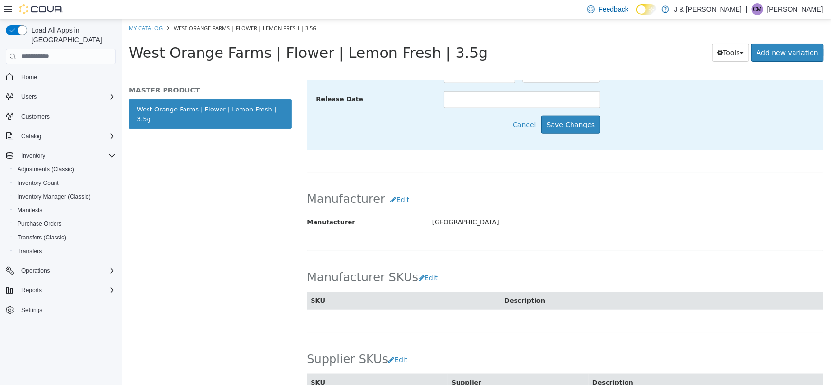
scroll to position [448, 0]
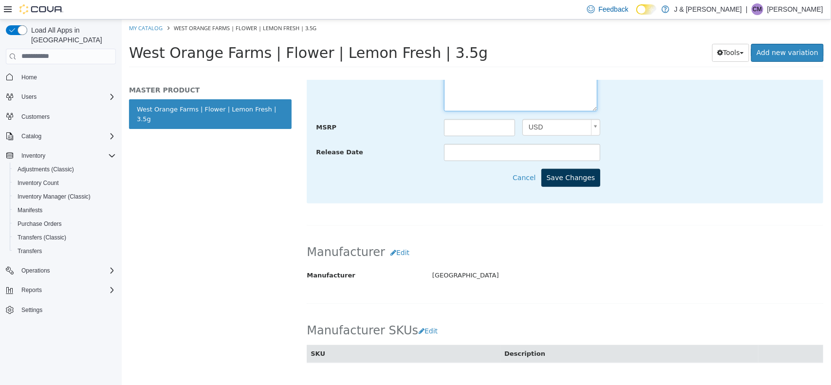
type textarea "**********"
click at [577, 184] on button "Save Changes" at bounding box center [570, 177] width 59 height 18
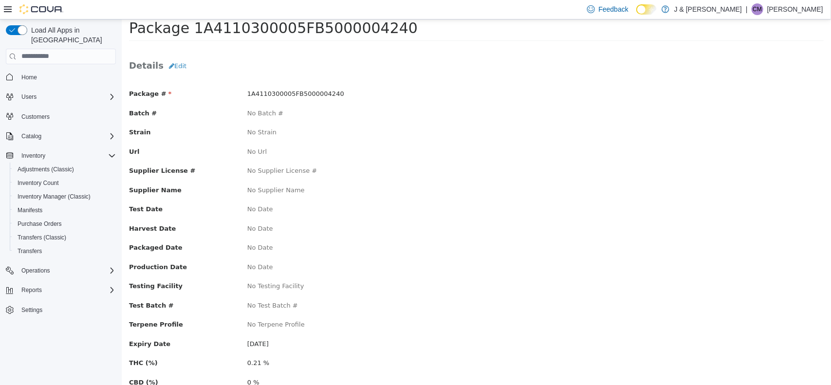
scroll to position [29, 0]
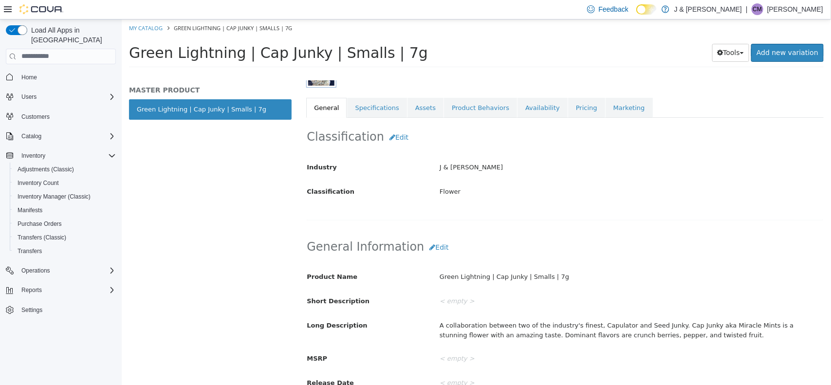
scroll to position [160, 0]
click at [378, 107] on link "Specifications" at bounding box center [375, 107] width 59 height 20
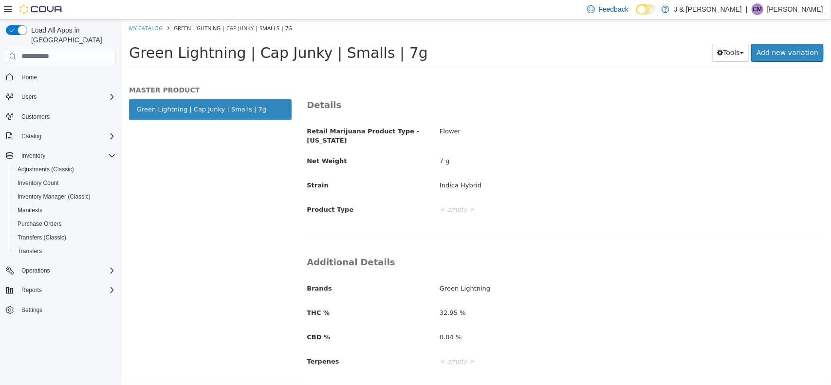
scroll to position [223, 0]
